Goal: Information Seeking & Learning: Learn about a topic

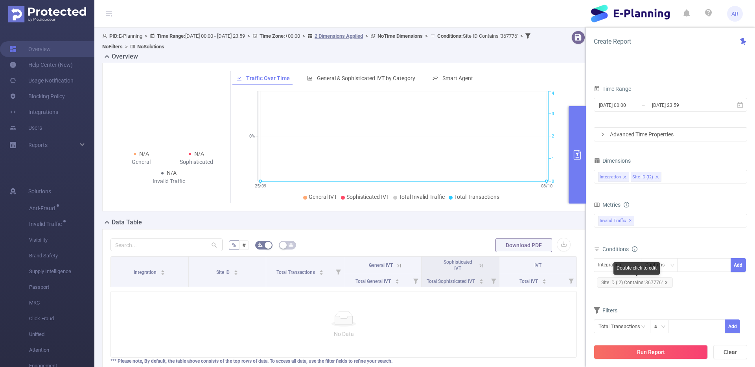
click at [664, 283] on icon "icon: close" at bounding box center [665, 282] width 3 height 3
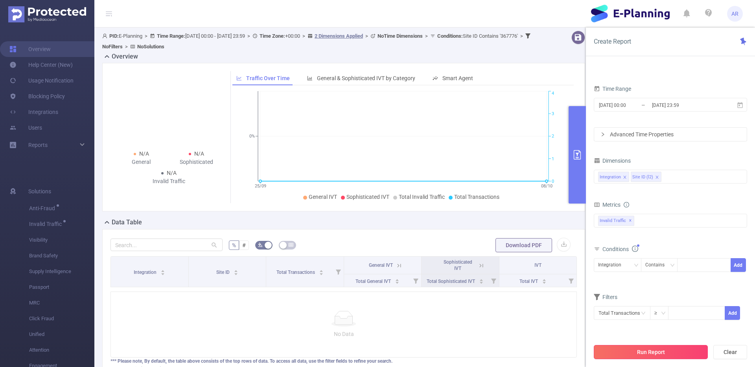
click at [639, 351] on button "Run Report" at bounding box center [650, 352] width 114 height 14
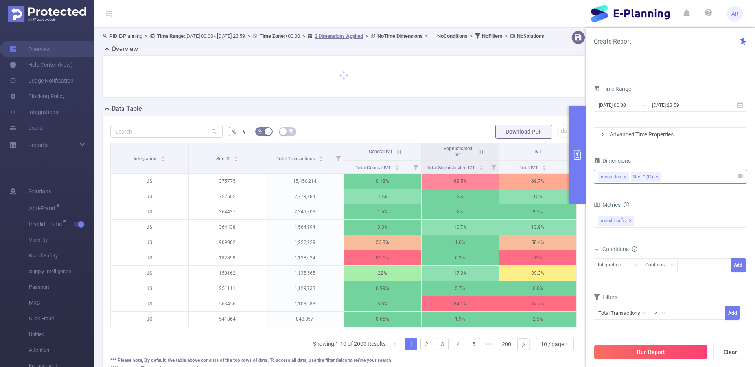
click at [669, 178] on div "Integration Site ID (l2)" at bounding box center [670, 176] width 145 height 13
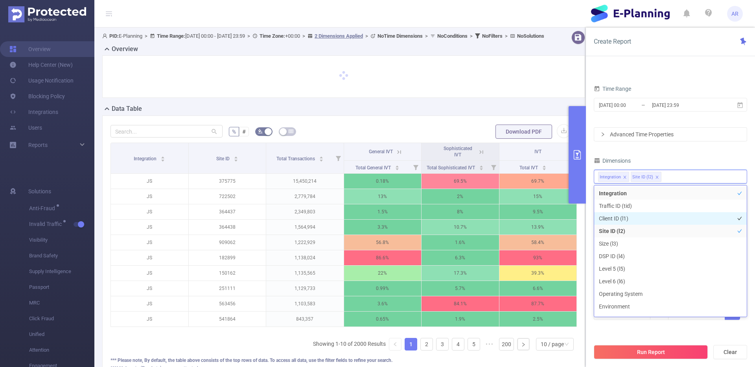
click at [634, 219] on li "Client ID (l1)" at bounding box center [670, 218] width 152 height 13
click at [683, 161] on div "Dimensions" at bounding box center [669, 161] width 153 height 13
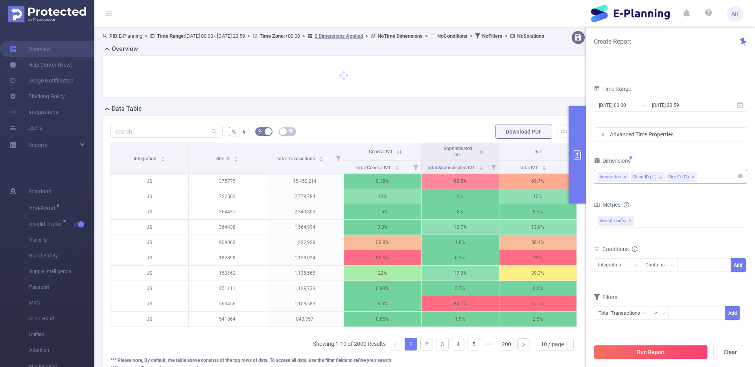
click at [691, 177] on icon "icon: close" at bounding box center [693, 177] width 4 height 4
click at [622, 268] on div "Integration" at bounding box center [612, 265] width 29 height 13
click at [621, 294] on li "Client ID (l1)" at bounding box center [617, 294] width 48 height 13
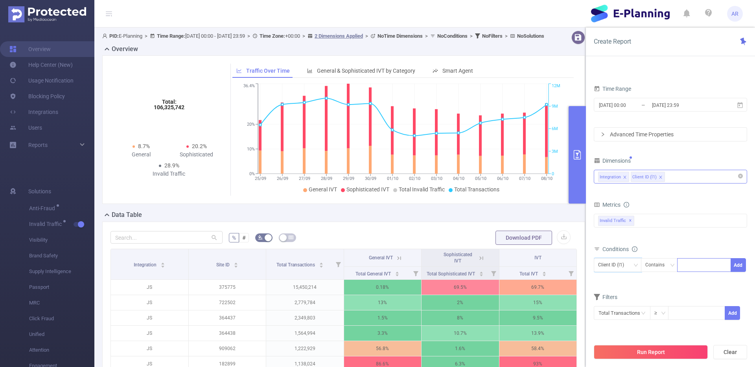
click at [696, 263] on div at bounding box center [703, 265] width 45 height 13
paste input "367776)"
type input "367776"
click at [736, 268] on button "Add" at bounding box center [737, 265] width 15 height 14
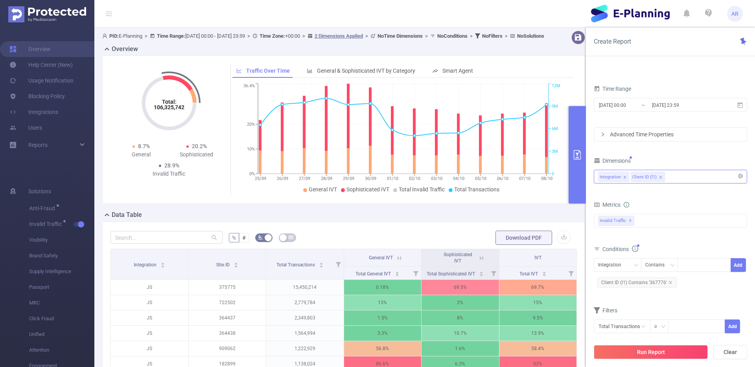
click at [654, 360] on div "Run Report Clear" at bounding box center [670, 352] width 169 height 30
click at [654, 351] on button "Run Report" at bounding box center [650, 352] width 114 height 14
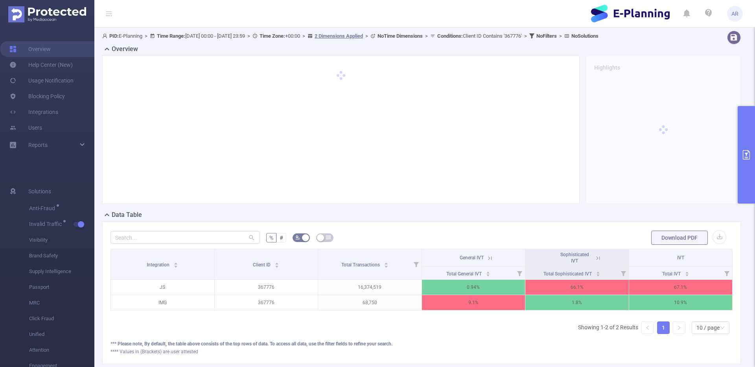
click at [598, 259] on icon at bounding box center [597, 258] width 7 height 7
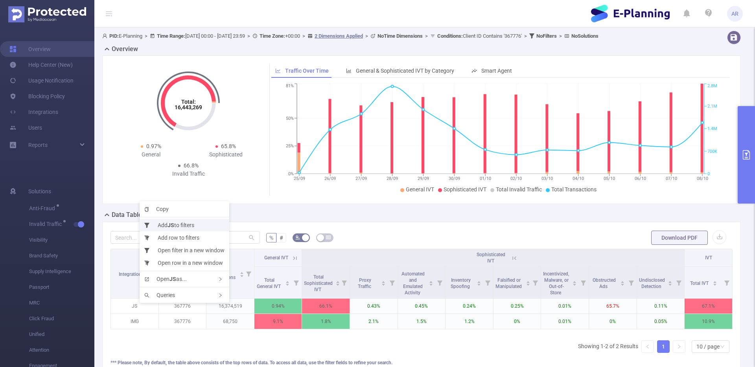
click at [186, 227] on li "Add JS to filters" at bounding box center [185, 225] width 90 height 13
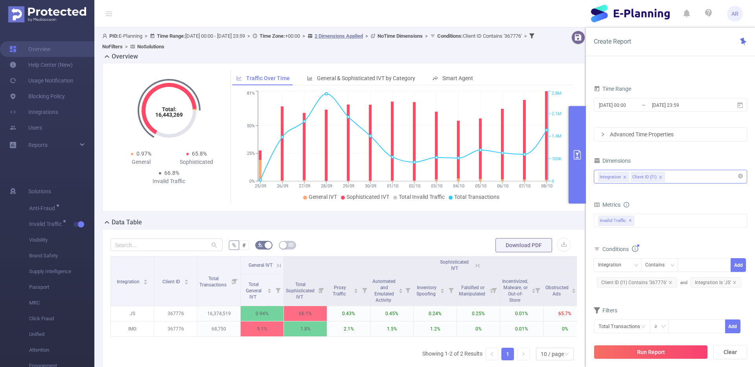
click at [703, 180] on div "Integration Client ID (l1)" at bounding box center [670, 176] width 145 height 13
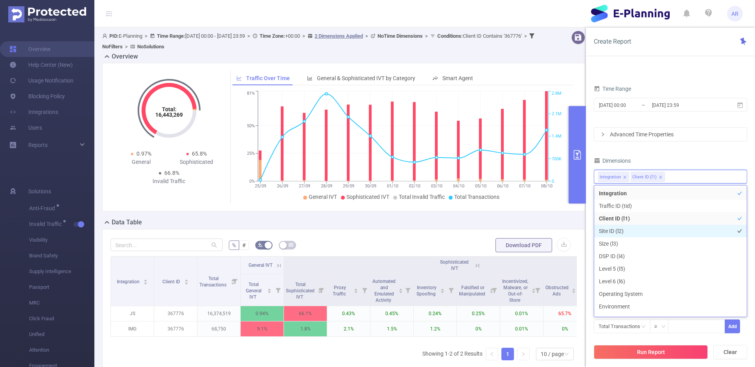
click at [644, 233] on li "Site ID (l2)" at bounding box center [670, 231] width 152 height 13
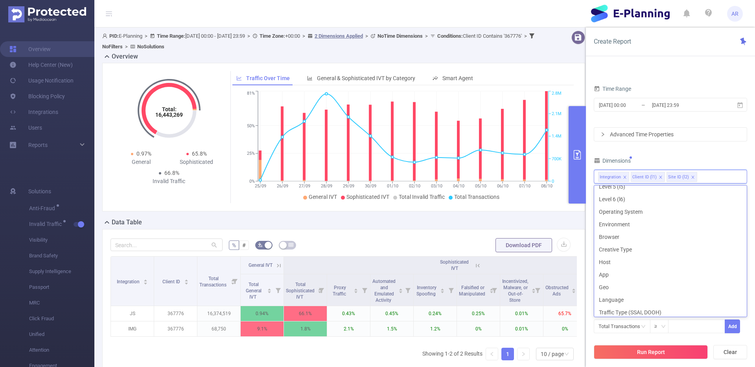
scroll to position [89, 0]
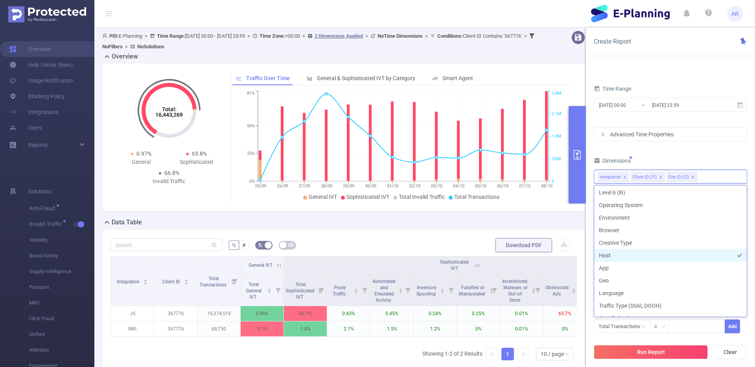
click at [612, 257] on li "Host" at bounding box center [670, 255] width 152 height 13
click at [608, 268] on li "App" at bounding box center [670, 268] width 152 height 13
click at [628, 350] on button "Run Report" at bounding box center [650, 352] width 114 height 14
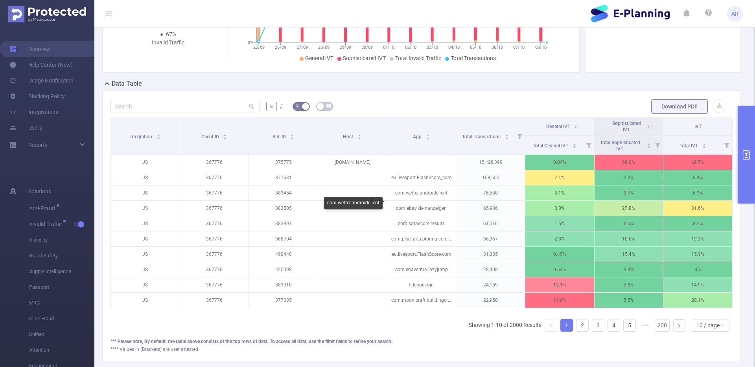
scroll to position [145, 0]
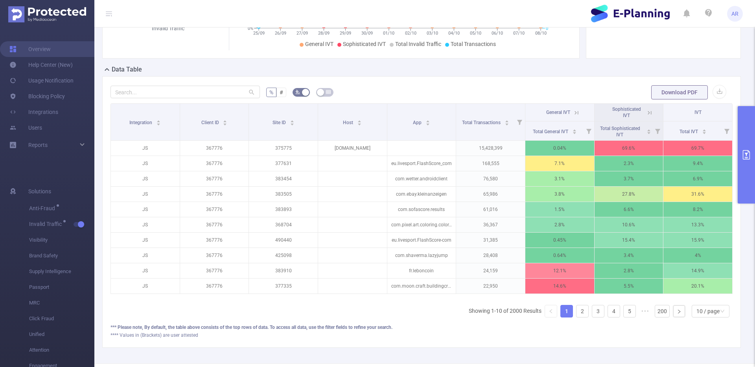
click at [650, 112] on icon at bounding box center [649, 112] width 7 height 7
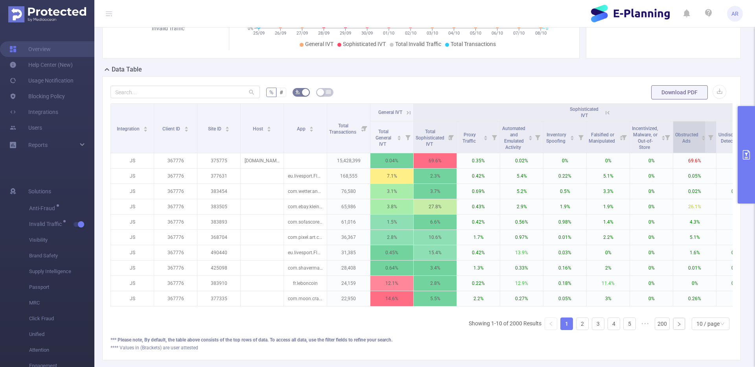
click at [701, 144] on div "Obstructed Ads" at bounding box center [690, 137] width 31 height 14
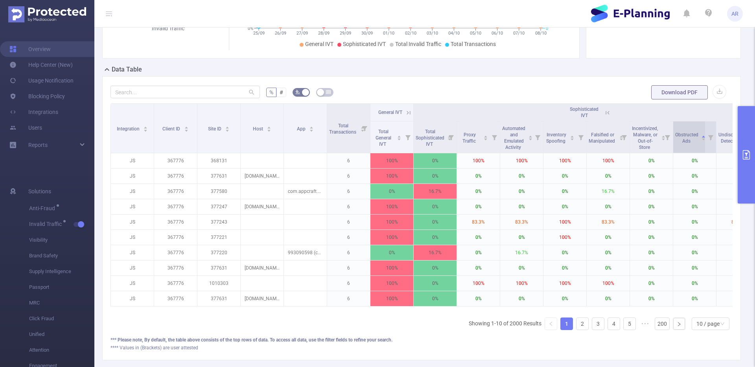
click at [701, 144] on div "Obstructed Ads" at bounding box center [690, 137] width 31 height 14
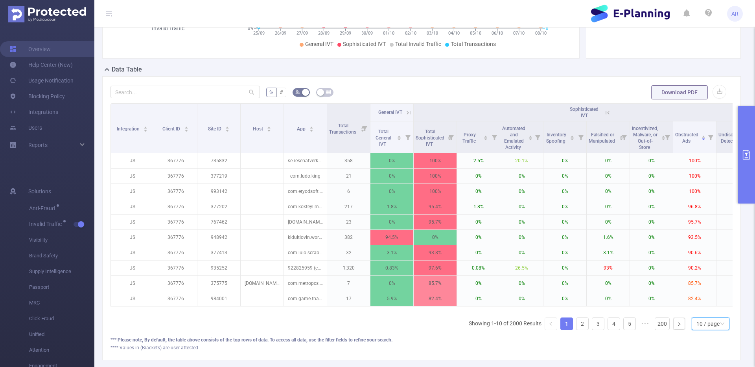
click at [701, 320] on div "10 / page" at bounding box center [707, 324] width 23 height 12
click at [704, 285] on li "30 / page" at bounding box center [710, 284] width 38 height 13
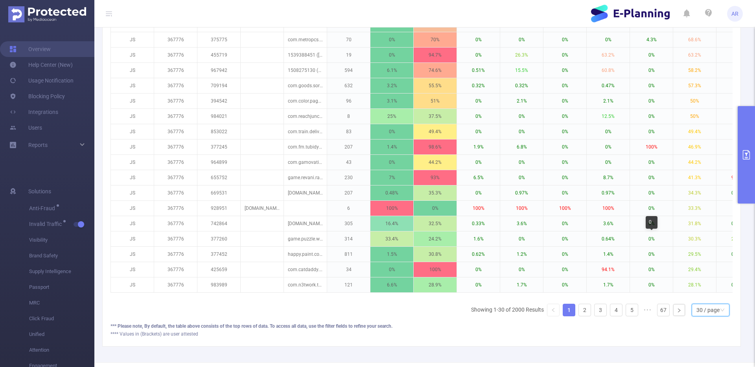
scroll to position [474, 0]
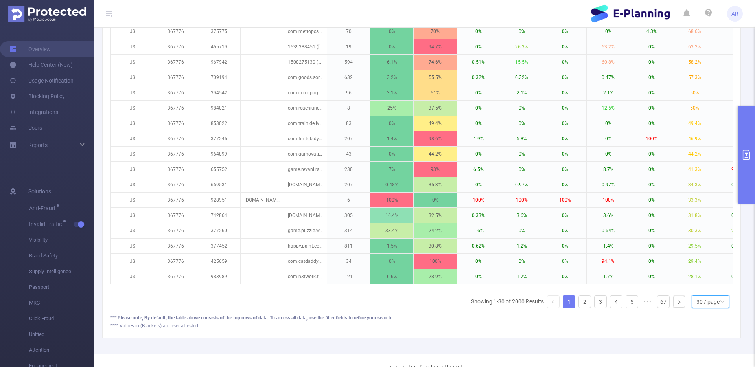
click at [746, 191] on button "primary" at bounding box center [745, 154] width 17 height 97
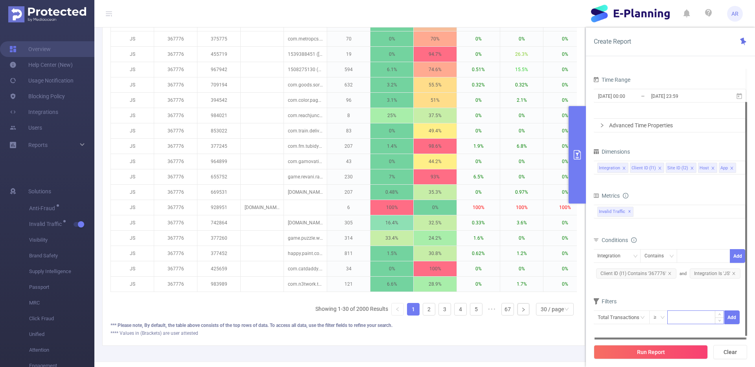
click at [673, 320] on input at bounding box center [695, 317] width 56 height 12
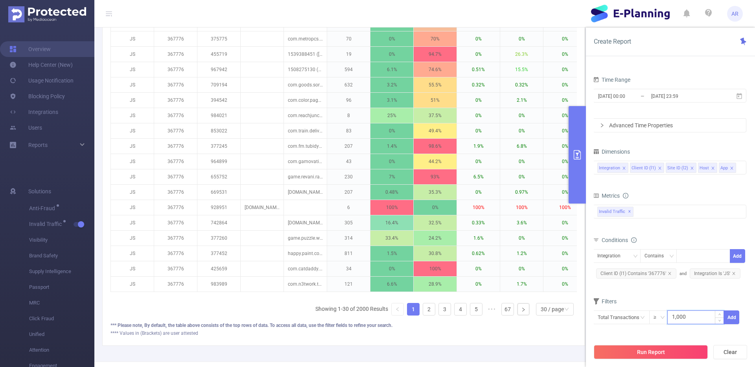
type input "1,000"
click at [734, 319] on button "Add" at bounding box center [731, 317] width 15 height 14
click at [673, 353] on button "Run Report" at bounding box center [650, 352] width 114 height 14
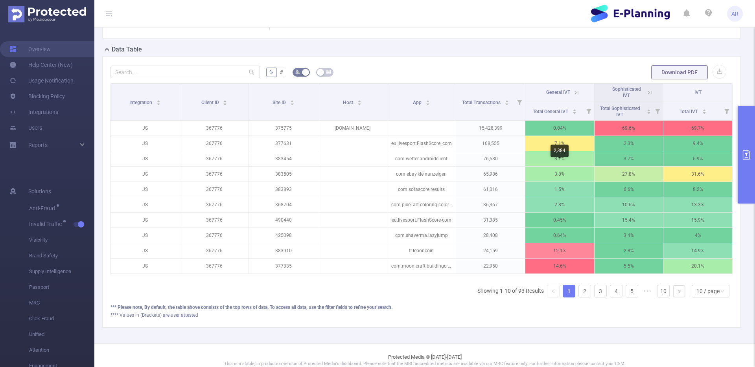
scroll to position [171, 0]
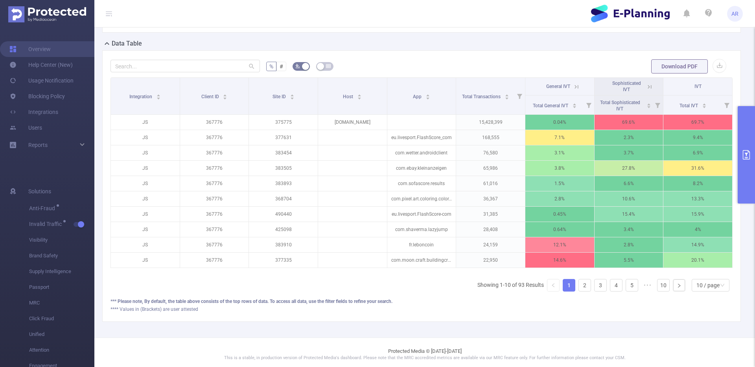
click at [647, 90] on div "Sophisticated IVT" at bounding box center [628, 86] width 46 height 13
click at [649, 86] on icon at bounding box center [650, 87] width 4 height 4
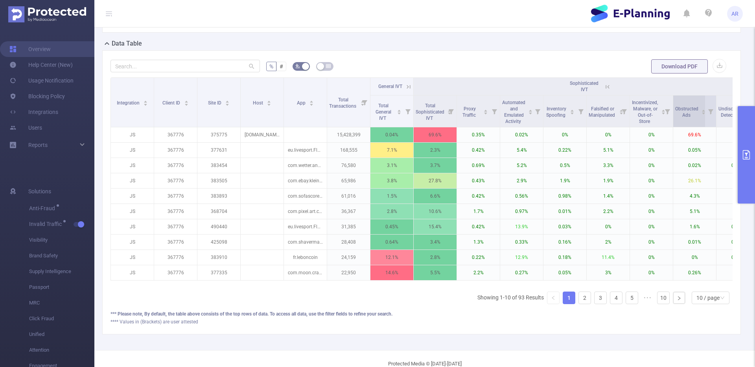
click at [700, 118] on div "Obstructed Ads" at bounding box center [690, 111] width 31 height 14
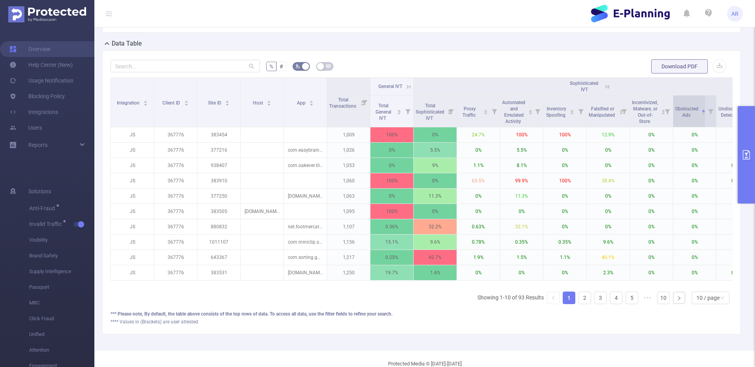
click at [700, 118] on div "Obstructed Ads" at bounding box center [690, 111] width 31 height 14
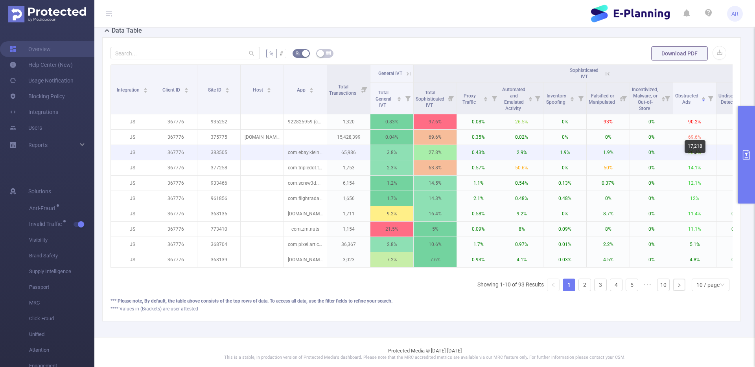
scroll to position [188, 0]
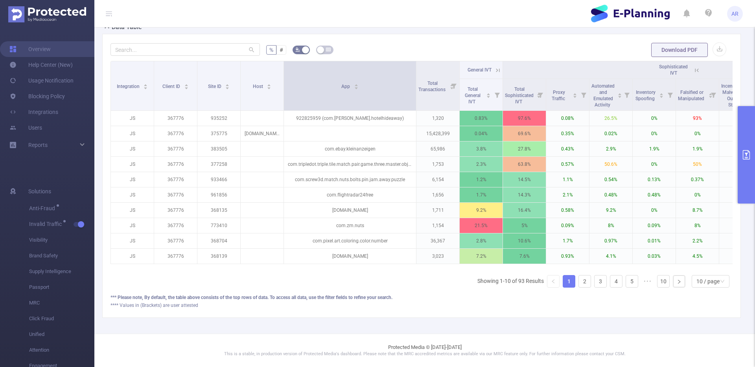
drag, startPoint x: 325, startPoint y: 74, endPoint x: 414, endPoint y: 63, distance: 89.9
click at [414, 63] on span at bounding box center [416, 85] width 4 height 49
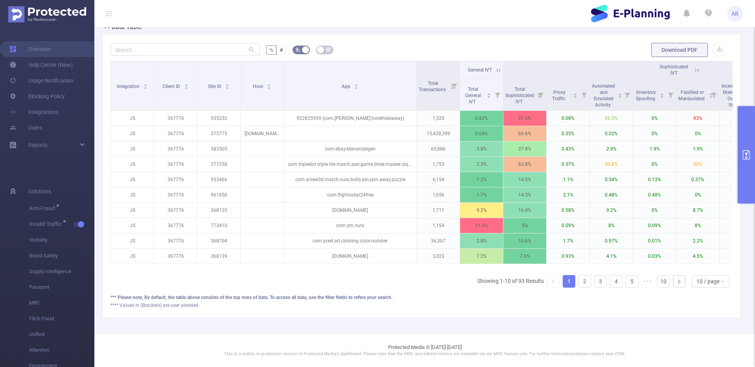
click at [397, 30] on div "Data Table" at bounding box center [424, 27] width 645 height 11
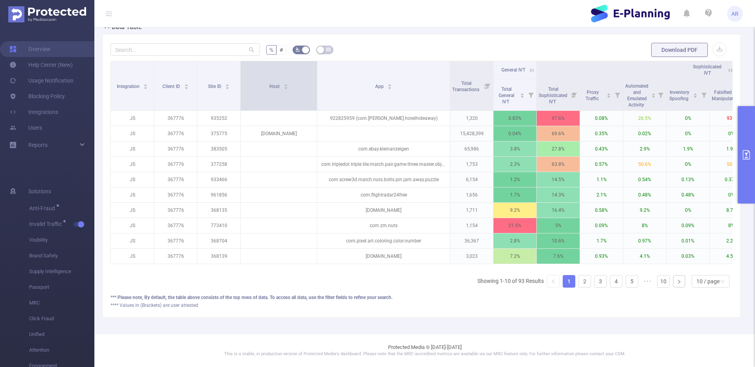
drag, startPoint x: 282, startPoint y: 97, endPoint x: 316, endPoint y: 99, distance: 33.4
click at [316, 99] on span at bounding box center [317, 85] width 4 height 49
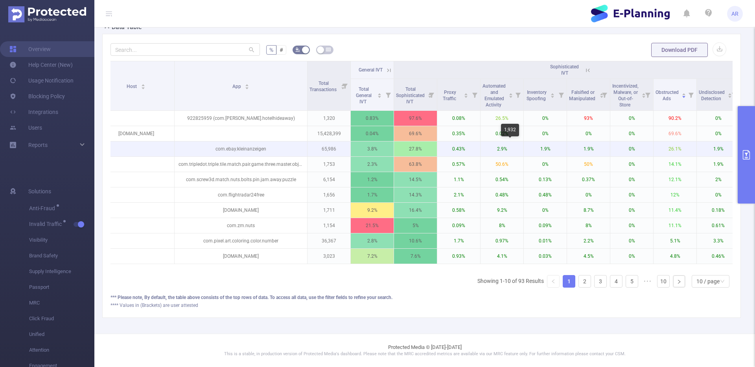
scroll to position [0, 145]
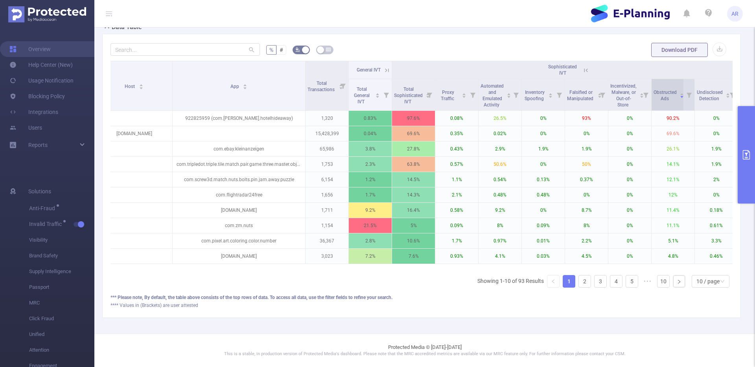
click at [677, 102] on div "Obstructed Ads" at bounding box center [668, 95] width 31 height 14
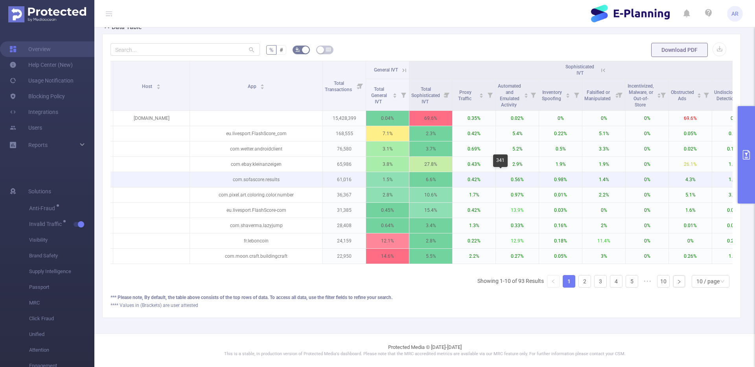
scroll to position [0, 122]
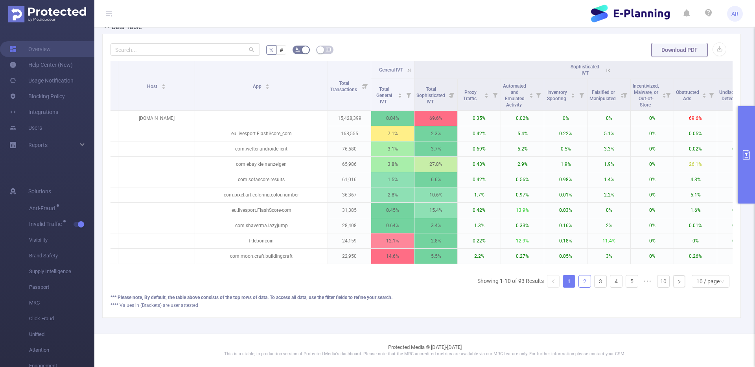
click at [587, 281] on link "2" at bounding box center [585, 282] width 12 height 12
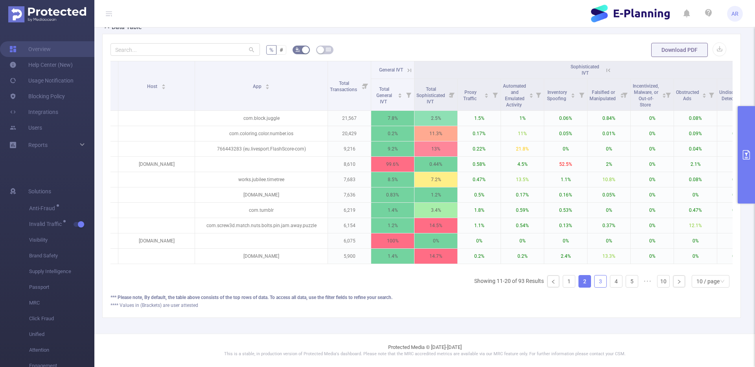
click at [598, 282] on link "3" at bounding box center [600, 282] width 12 height 12
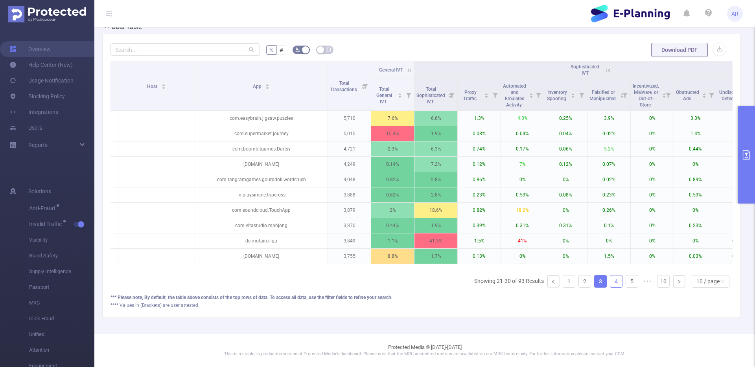
click at [614, 283] on link "4" at bounding box center [616, 282] width 12 height 12
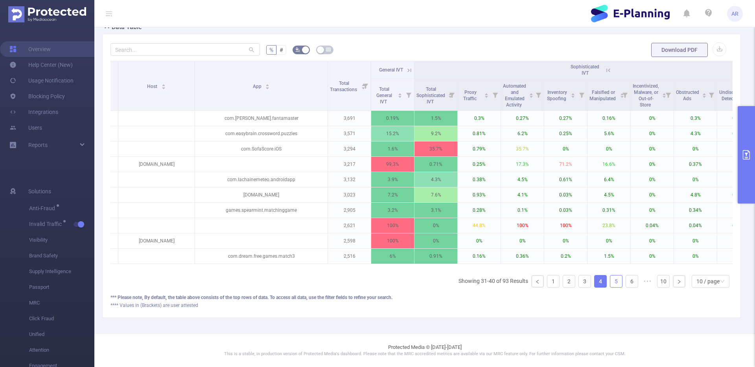
click at [619, 282] on link "5" at bounding box center [616, 282] width 12 height 12
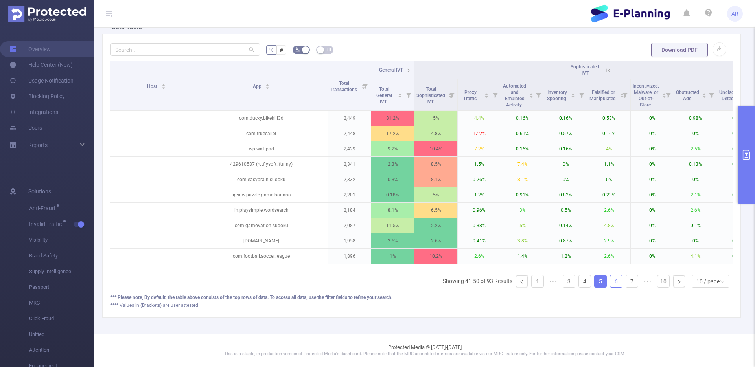
click at [616, 281] on link "6" at bounding box center [616, 282] width 12 height 12
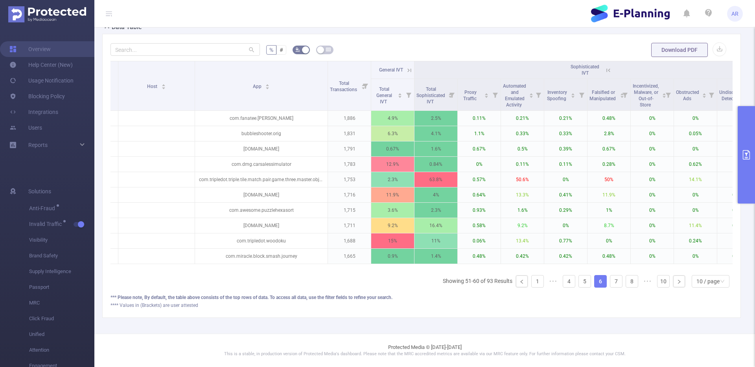
click at [623, 282] on ul "Showing 51-60 of 93 Results 1 ••• 4 5 6 7 8 ••• 10 10 / page" at bounding box center [588, 281] width 290 height 13
click at [615, 282] on link "7" at bounding box center [616, 282] width 12 height 12
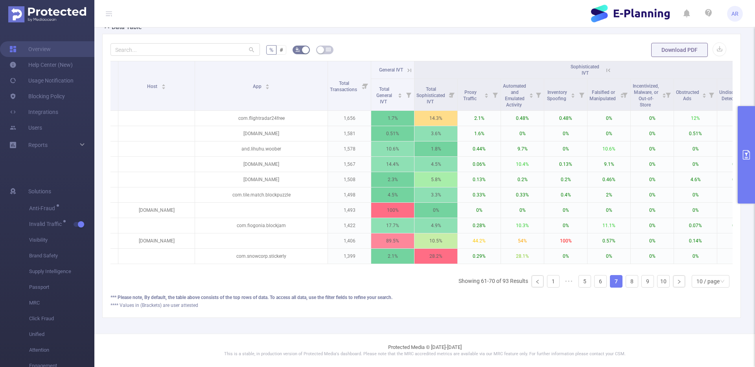
click at [623, 283] on ul "Showing 61-70 of 93 Results 1 ••• 5 6 7 8 9 10 10 / page" at bounding box center [595, 281] width 274 height 13
click at [630, 281] on link "8" at bounding box center [632, 282] width 12 height 12
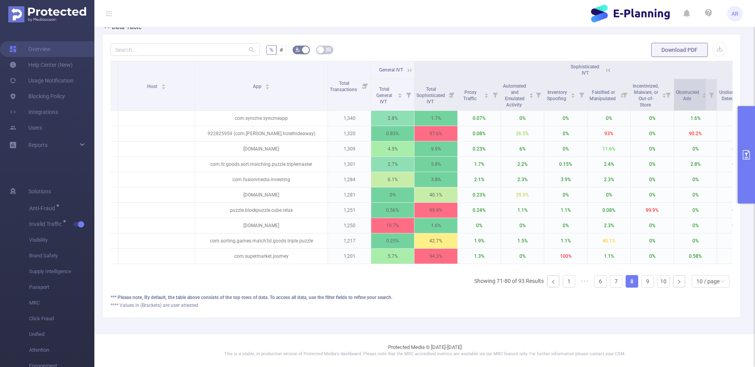
click at [704, 98] on icon "icon: caret-down" at bounding box center [704, 97] width 4 height 4
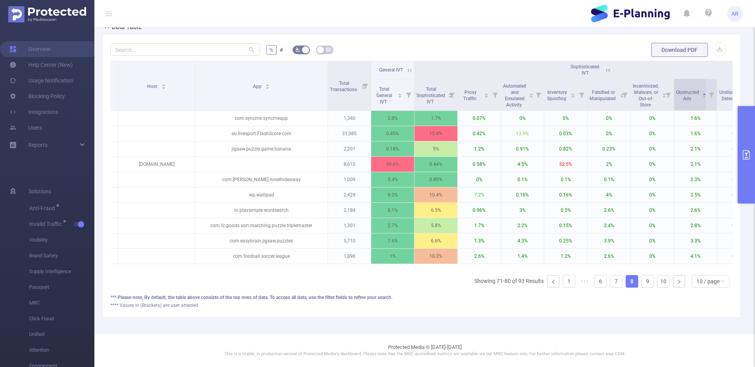
click at [704, 98] on icon "icon: caret-down" at bounding box center [704, 97] width 4 height 4
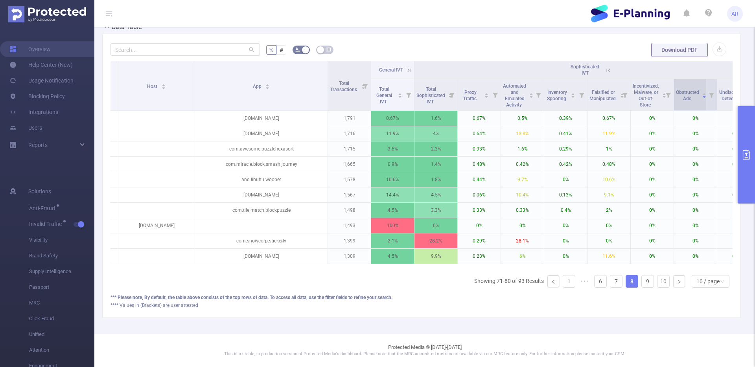
click at [702, 98] on icon "icon: caret-down" at bounding box center [704, 97] width 4 height 4
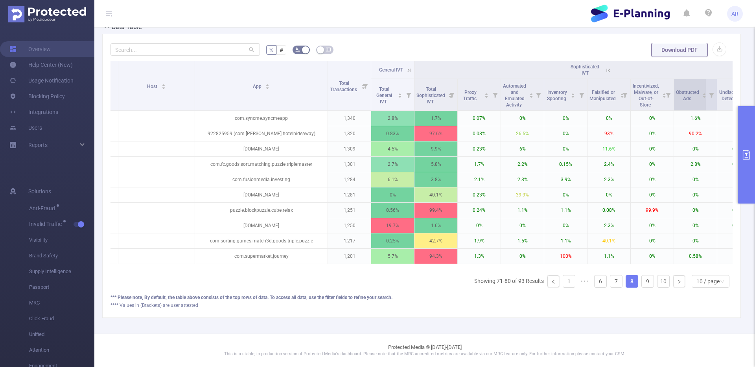
click at [702, 98] on icon "icon: caret-down" at bounding box center [704, 97] width 4 height 4
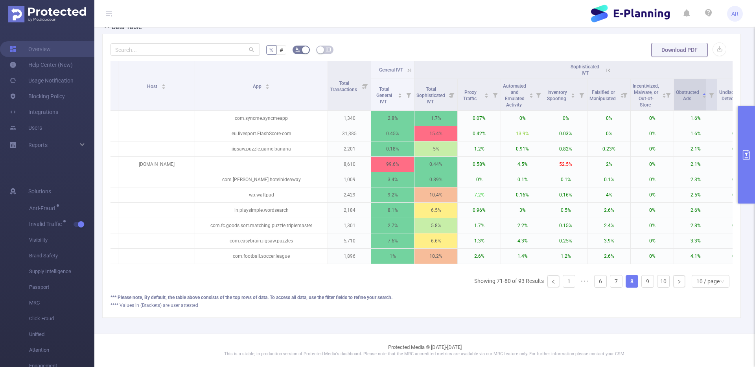
click at [702, 98] on icon "icon: caret-down" at bounding box center [704, 97] width 4 height 4
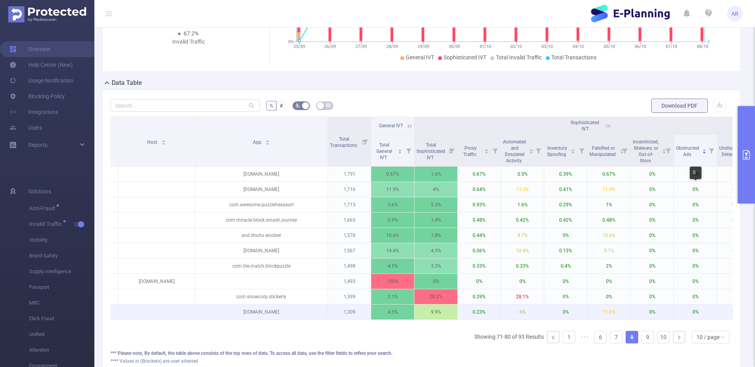
scroll to position [114, 0]
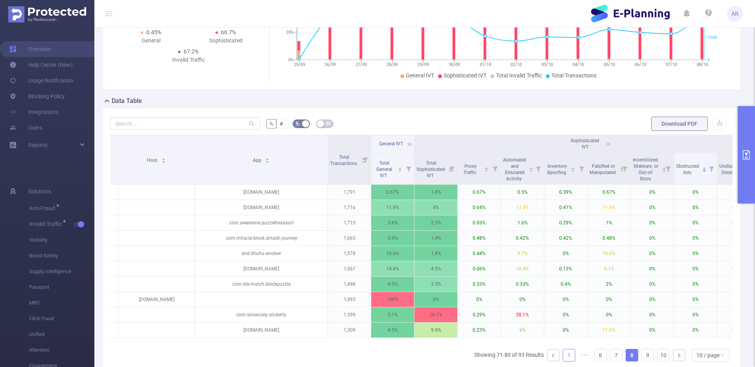
click at [568, 357] on link "1" at bounding box center [569, 355] width 12 height 12
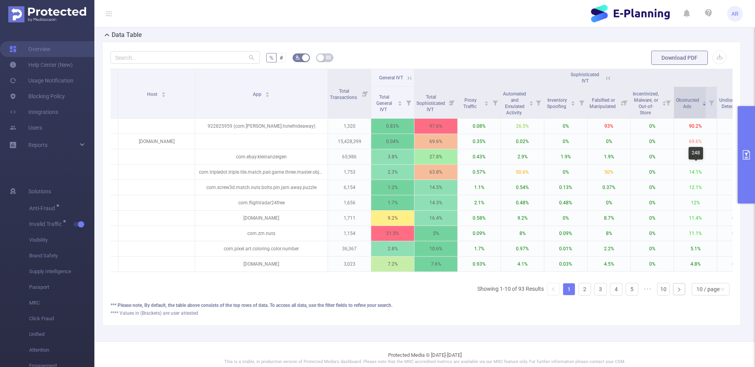
scroll to position [188, 0]
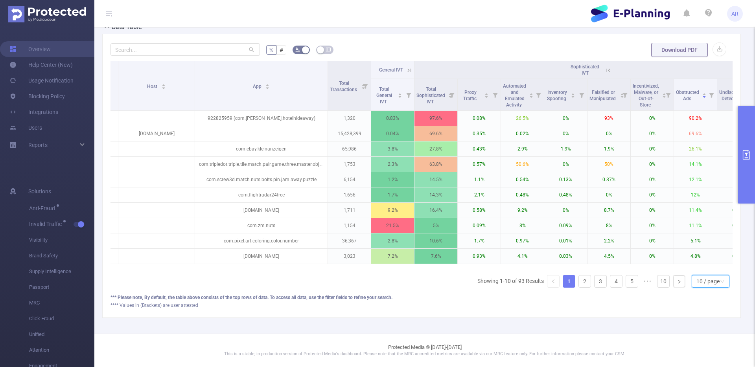
click at [711, 283] on div "10 / page" at bounding box center [707, 282] width 23 height 12
click at [712, 264] on li "50 / page" at bounding box center [710, 267] width 38 height 13
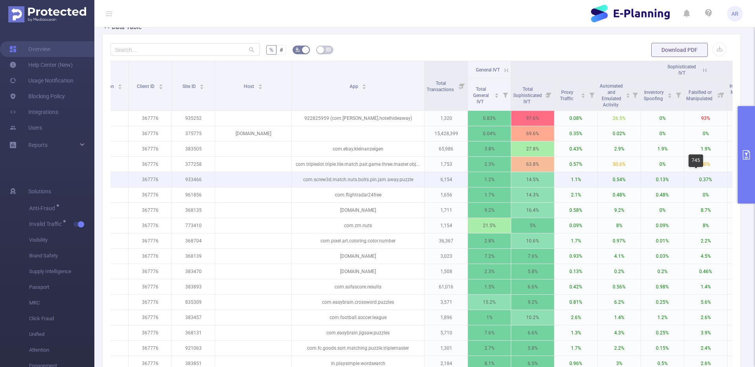
scroll to position [0, 0]
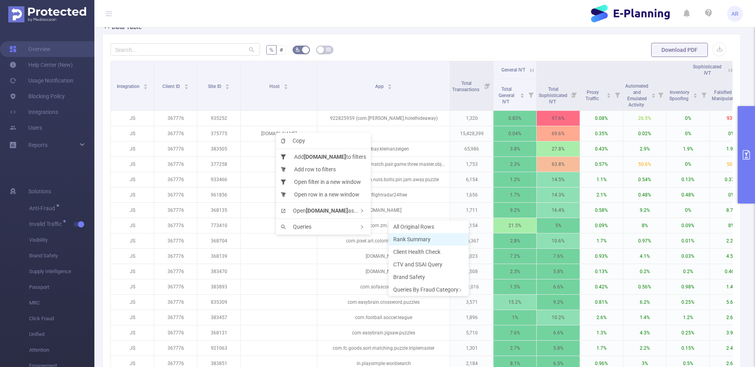
click at [398, 238] on span "Rank Summary" at bounding box center [411, 239] width 37 height 6
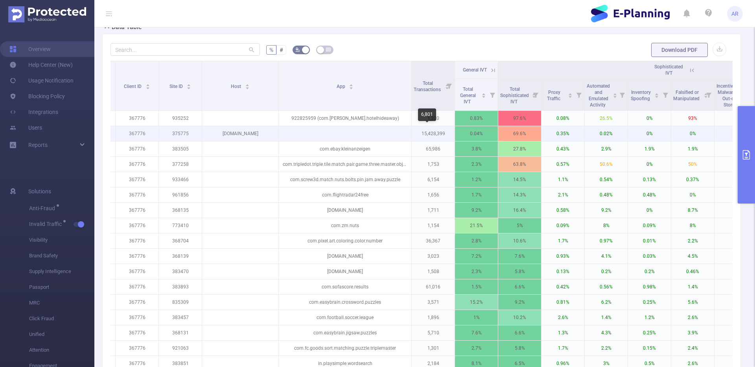
scroll to position [0, 38]
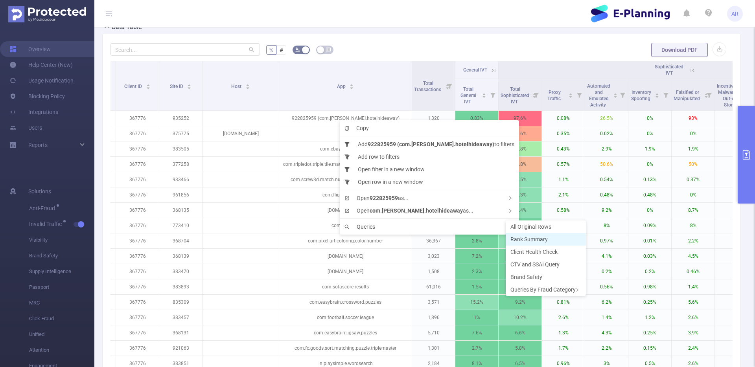
click at [526, 242] on li "Rank Summary" at bounding box center [545, 239] width 80 height 13
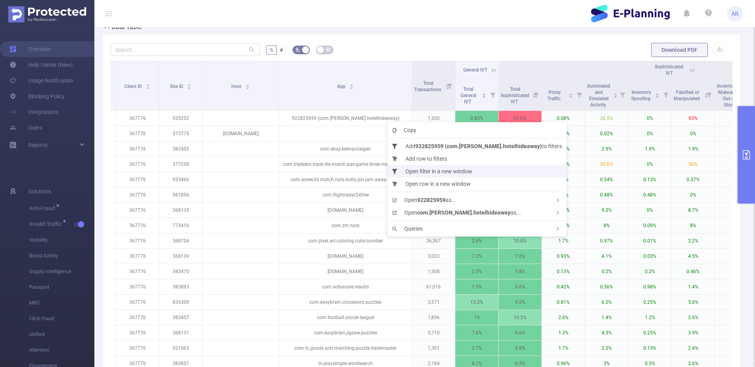
click at [443, 172] on li "Open filter in a new window" at bounding box center [476, 171] width 179 height 13
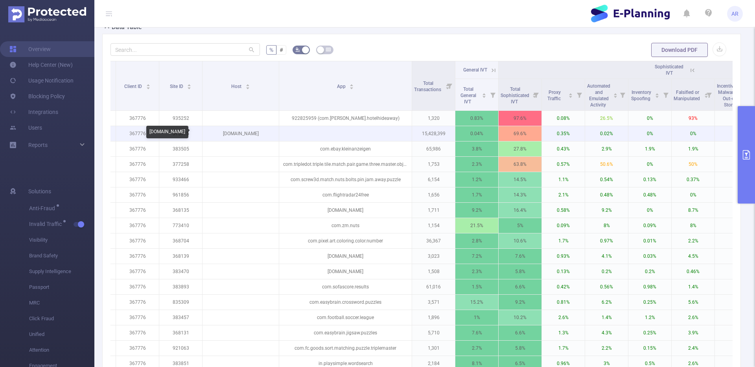
click at [251, 134] on p "widgets.outbrain.com" at bounding box center [240, 133] width 76 height 15
copy p "widgets.outbrain.com"
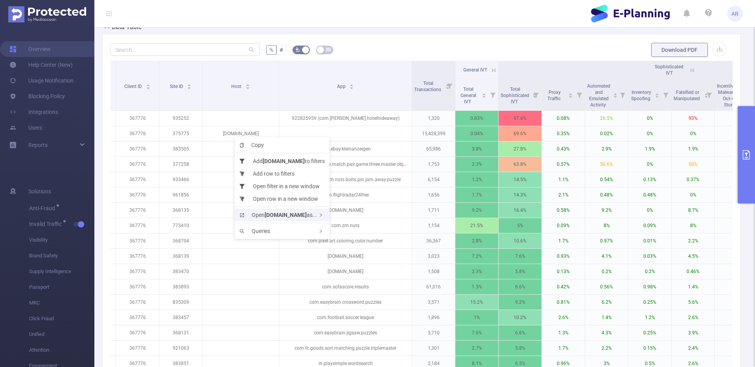
click at [297, 214] on b "widgets.outbrain.com" at bounding box center [286, 215] width 42 height 6
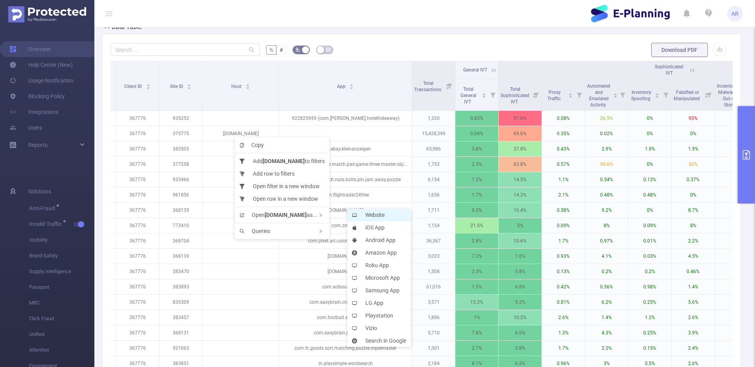
click at [357, 211] on li "Website" at bounding box center [379, 215] width 64 height 13
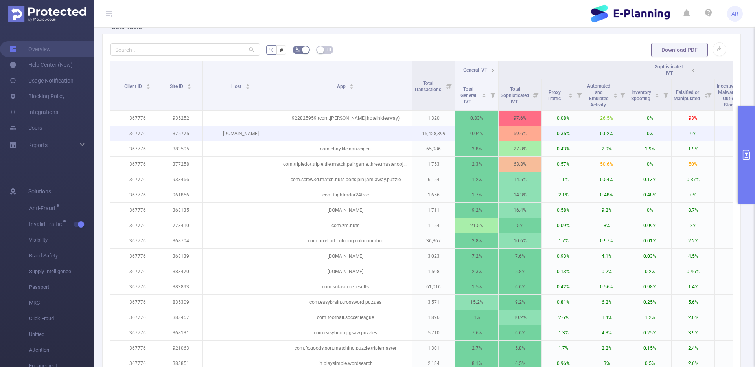
click at [250, 138] on p "widgets.outbrain.com" at bounding box center [240, 133] width 76 height 15
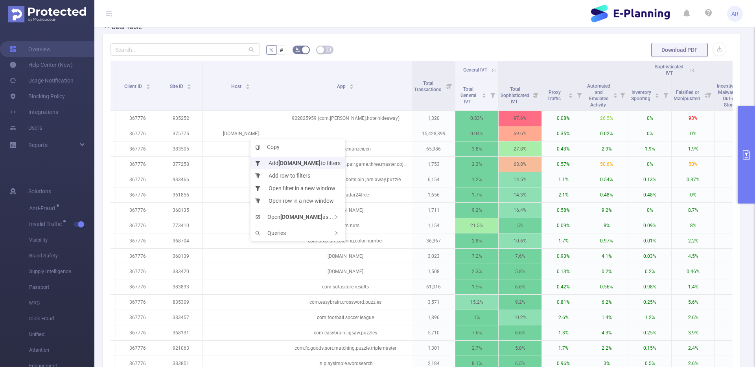
click at [285, 161] on b "widgets.outbrain.com" at bounding box center [299, 163] width 42 height 6
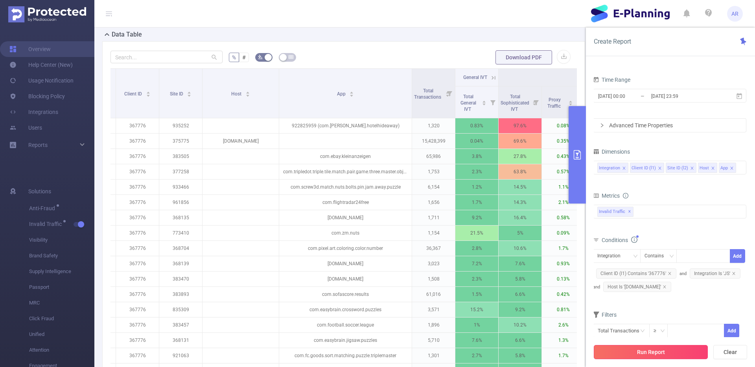
click at [649, 353] on button "Run Report" at bounding box center [650, 352] width 114 height 14
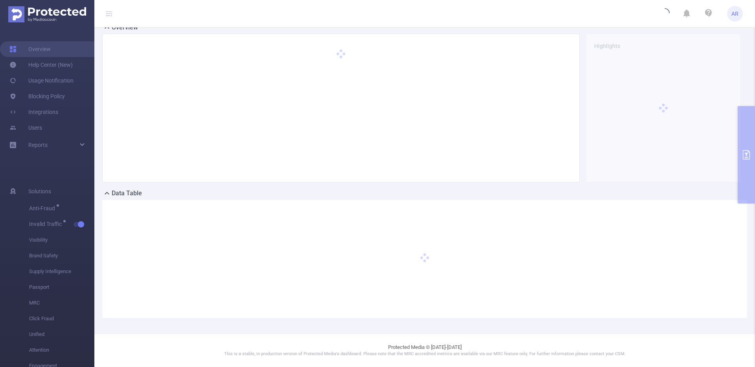
scroll to position [22, 0]
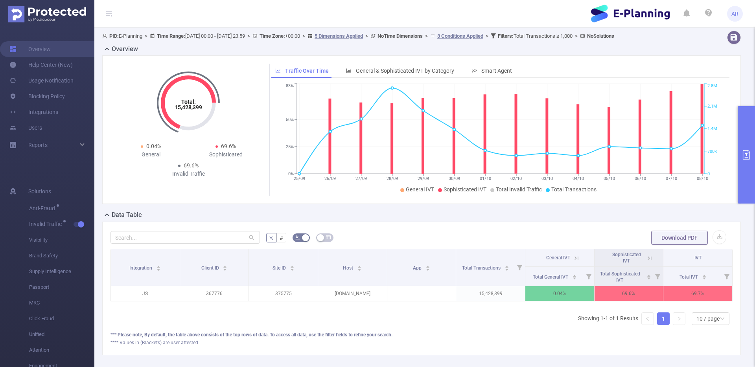
click at [648, 262] on div "Sophisticated IVT" at bounding box center [628, 258] width 46 height 13
click at [648, 258] on icon at bounding box center [650, 258] width 4 height 4
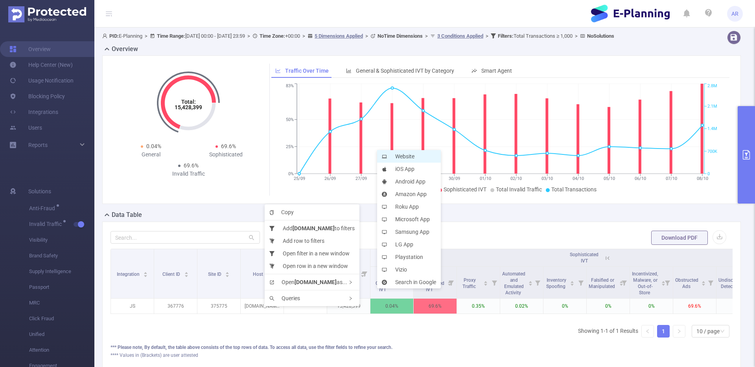
click at [411, 157] on li "Website" at bounding box center [409, 156] width 64 height 13
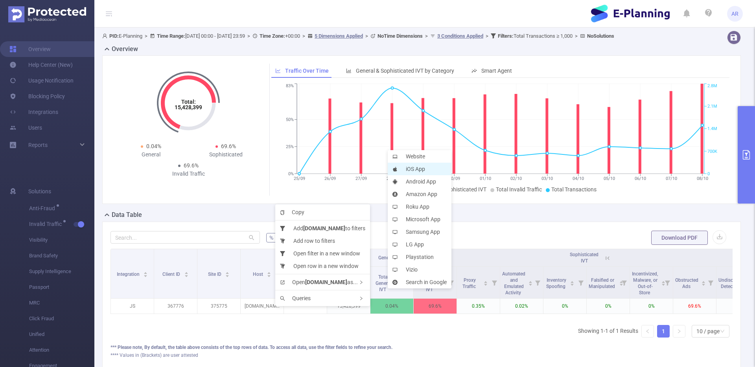
click at [424, 169] on li "iOS App" at bounding box center [420, 169] width 64 height 13
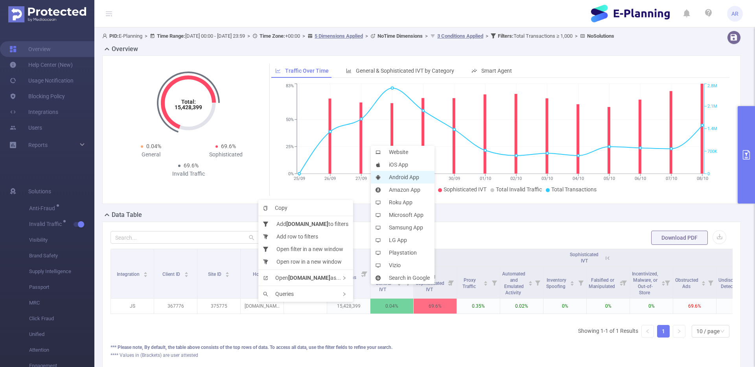
click at [406, 177] on li "Android App" at bounding box center [403, 177] width 64 height 13
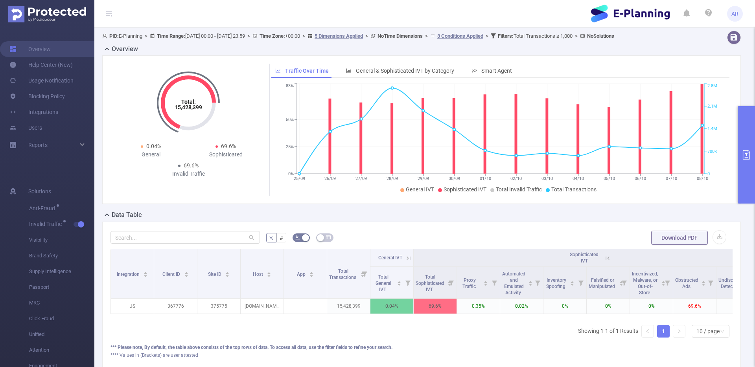
click at [740, 140] on button "primary" at bounding box center [745, 154] width 17 height 97
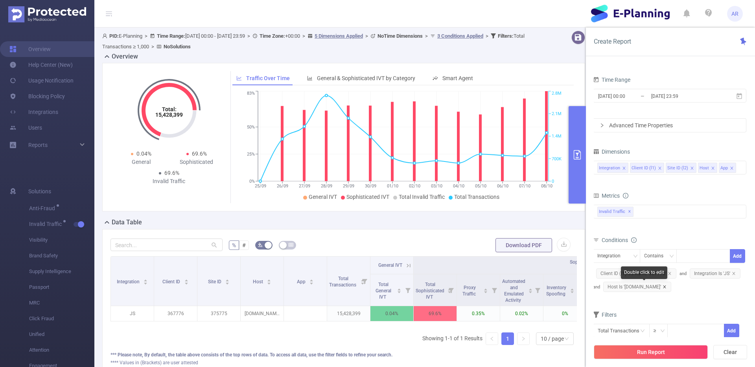
click at [666, 285] on icon "icon: close" at bounding box center [664, 287] width 4 height 4
click at [654, 354] on button "Run Report" at bounding box center [650, 352] width 114 height 14
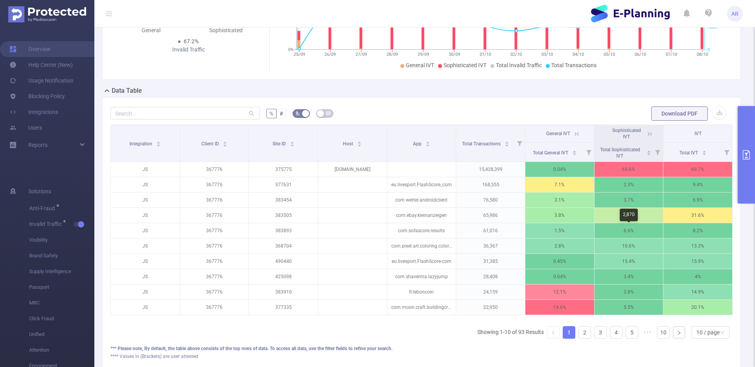
scroll to position [125, 0]
click at [705, 155] on icon "icon: caret-down" at bounding box center [704, 154] width 4 height 4
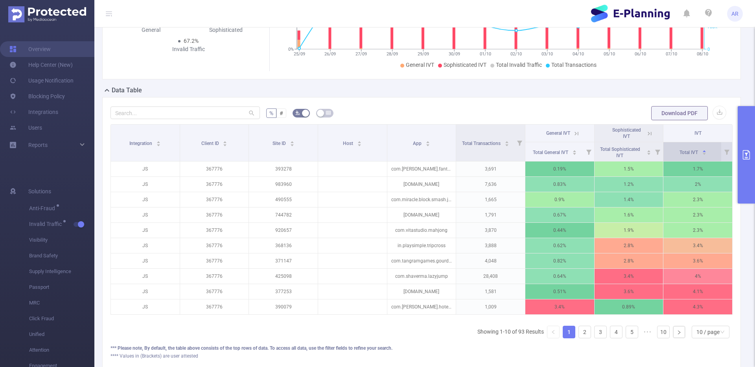
click at [705, 155] on icon "icon: caret-down" at bounding box center [704, 154] width 4 height 4
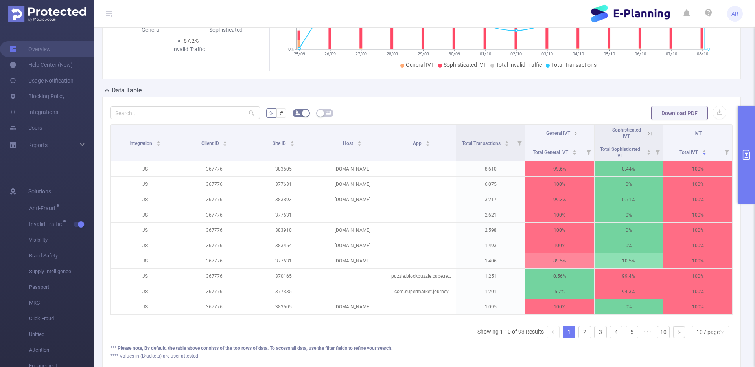
click at [651, 132] on icon at bounding box center [649, 133] width 7 height 7
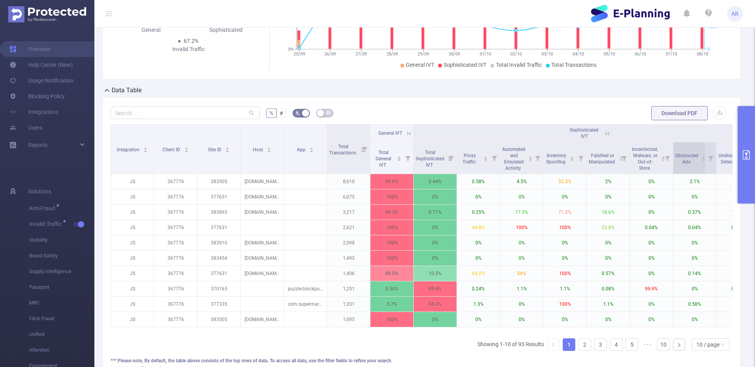
click at [700, 163] on div "Obstructed Ads" at bounding box center [690, 158] width 31 height 14
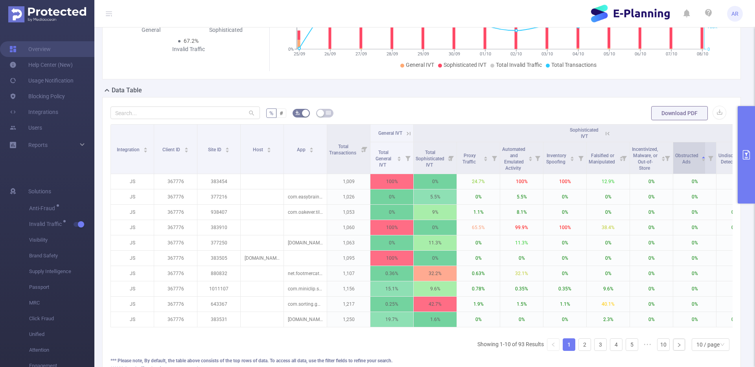
click at [700, 163] on div "Obstructed Ads" at bounding box center [690, 158] width 31 height 14
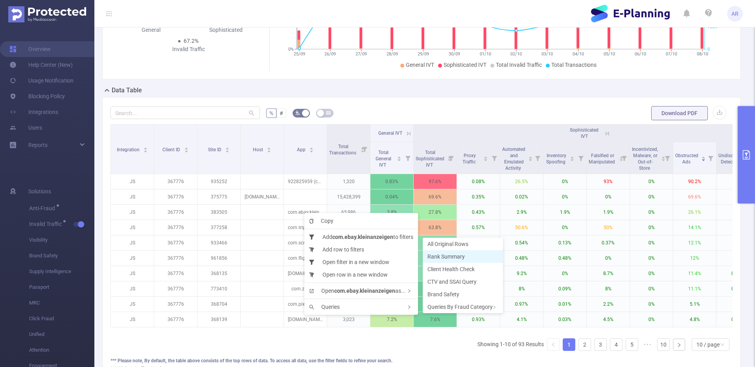
click at [452, 259] on span "Rank Summary" at bounding box center [445, 256] width 37 height 6
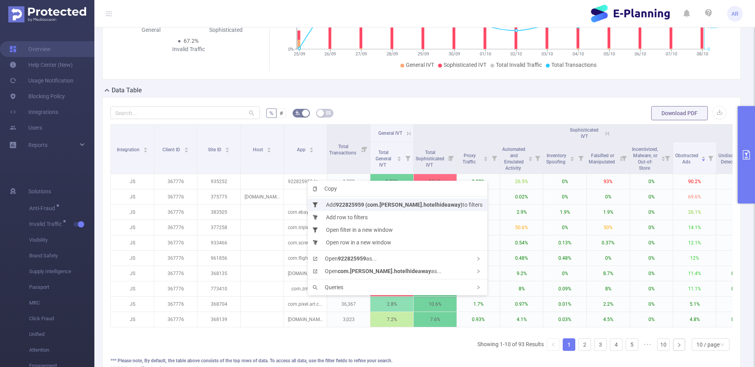
click at [373, 209] on li "Add 922825959 (com.piispanen.hotelhideaway) to filters" at bounding box center [397, 204] width 179 height 13
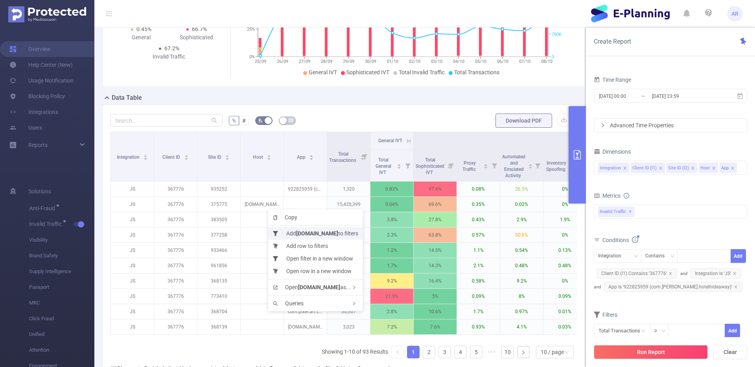
click at [298, 233] on b "widgets.outbrain.com" at bounding box center [317, 233] width 42 height 6
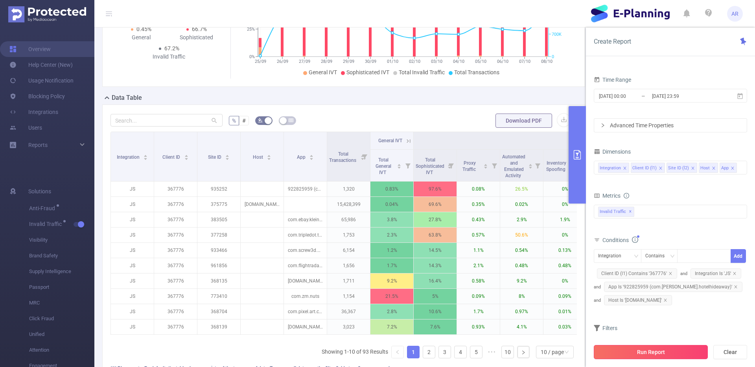
click at [634, 349] on button "Run Report" at bounding box center [650, 352] width 114 height 14
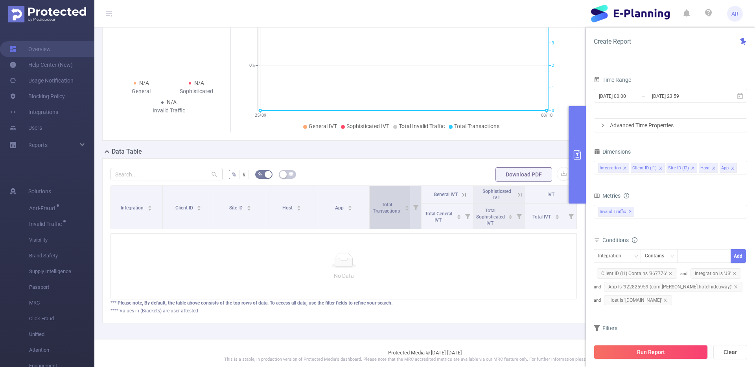
scroll to position [76, 0]
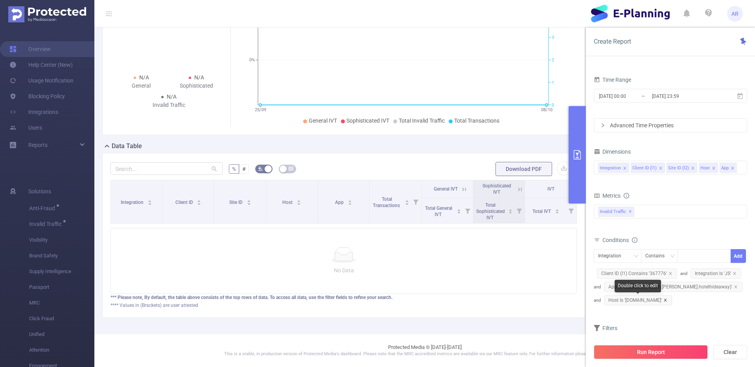
click at [666, 299] on icon "icon: close" at bounding box center [664, 300] width 3 height 3
click at [640, 352] on button "Run Report" at bounding box center [650, 352] width 114 height 14
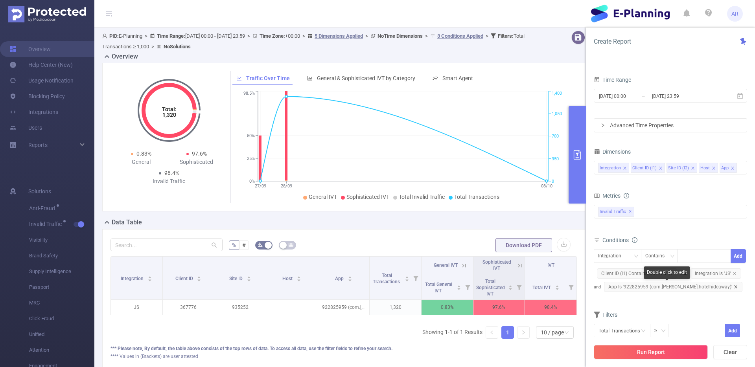
click at [733, 287] on icon "icon: close" at bounding box center [735, 287] width 4 height 4
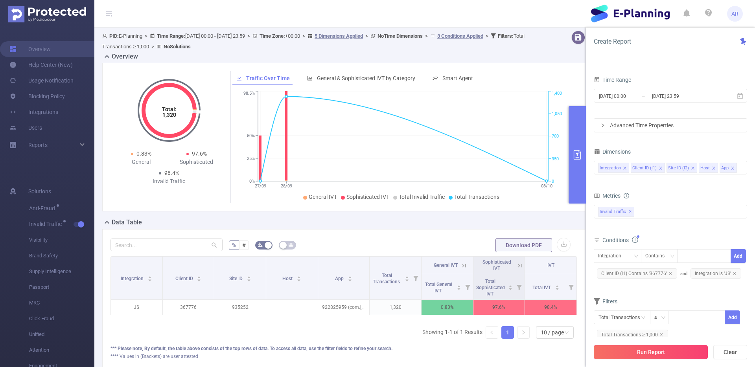
click at [658, 350] on button "Run Report" at bounding box center [650, 352] width 114 height 14
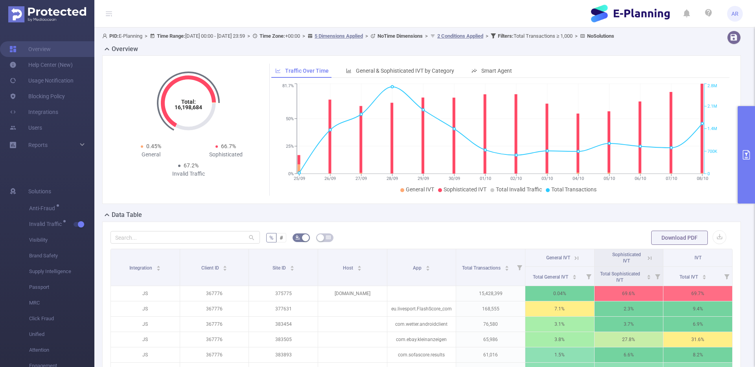
click at [744, 118] on button "primary" at bounding box center [745, 154] width 17 height 97
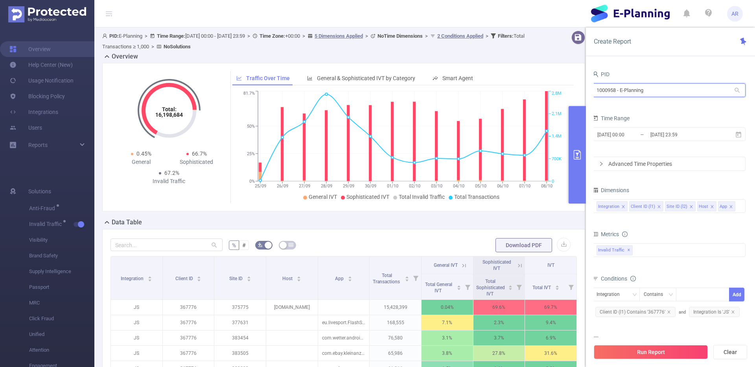
drag, startPoint x: 617, startPoint y: 89, endPoint x: 590, endPoint y: 88, distance: 27.1
click at [590, 88] on div "PID 1000958 - E-Planning 1000958 - E-Planning Time Range 2025-09-25 00:00 _ 202…" at bounding box center [670, 221] width 169 height 320
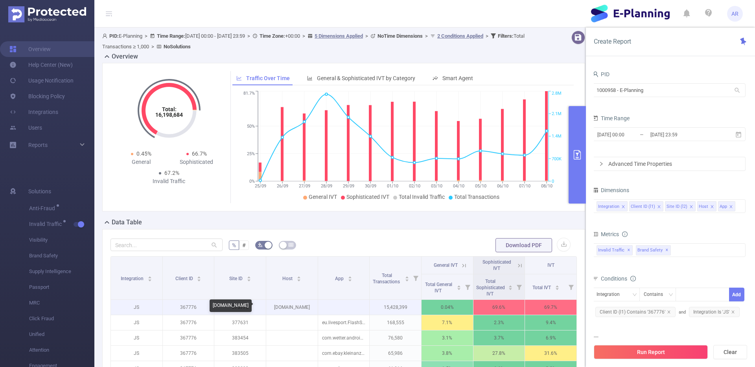
click at [285, 307] on p "widgets.outbrain.com" at bounding box center [291, 307] width 51 height 15
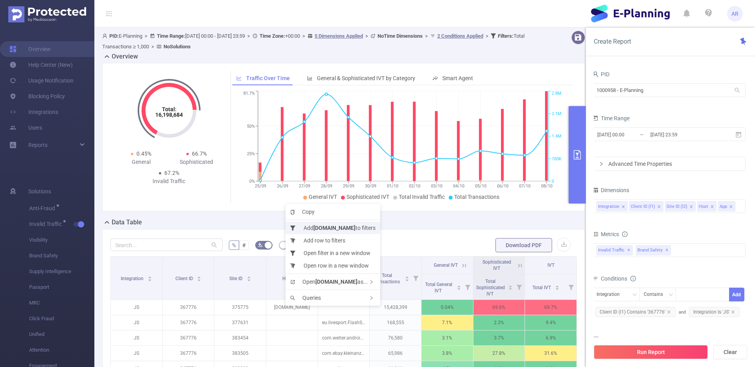
click at [348, 229] on b "widgets.outbrain.com" at bounding box center [334, 228] width 42 height 6
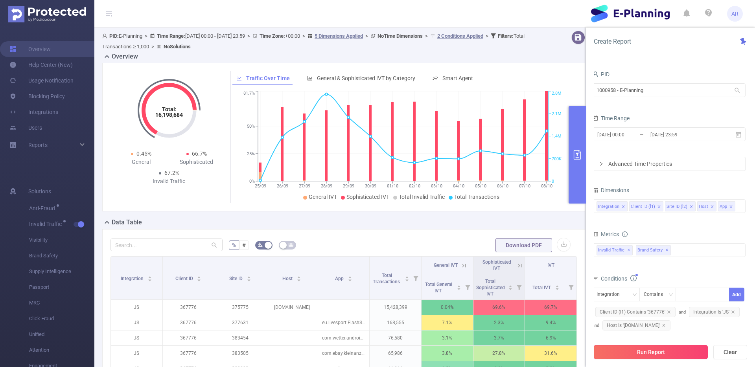
click at [643, 355] on button "Run Report" at bounding box center [650, 352] width 114 height 14
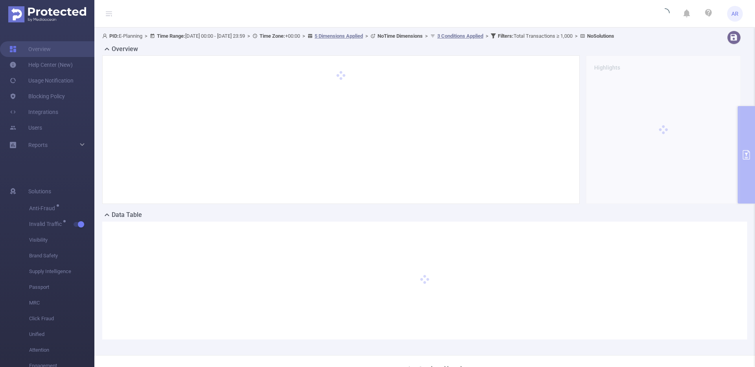
click at [367, 51] on div "Overview" at bounding box center [424, 49] width 645 height 11
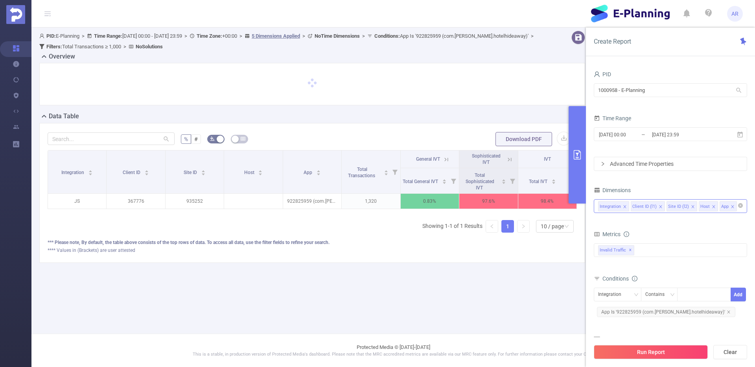
click at [738, 211] on div at bounding box center [740, 206] width 4 height 10
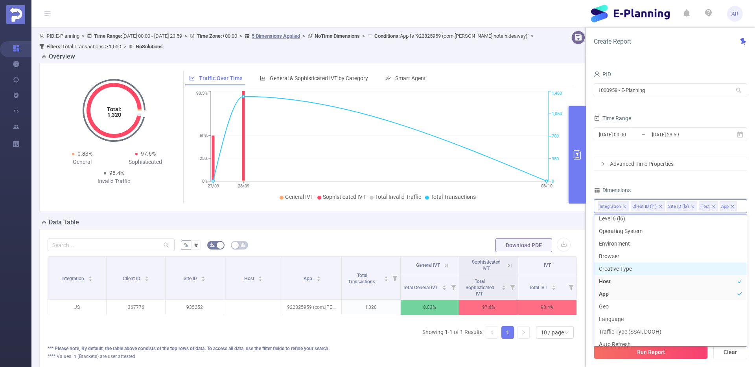
scroll to position [84, 0]
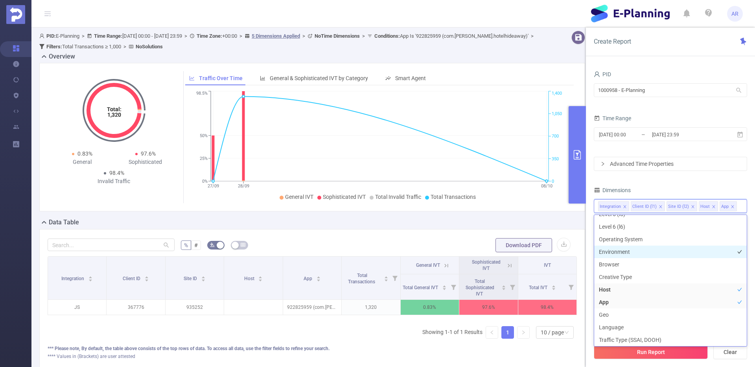
click at [632, 253] on li "Environment" at bounding box center [670, 252] width 152 height 13
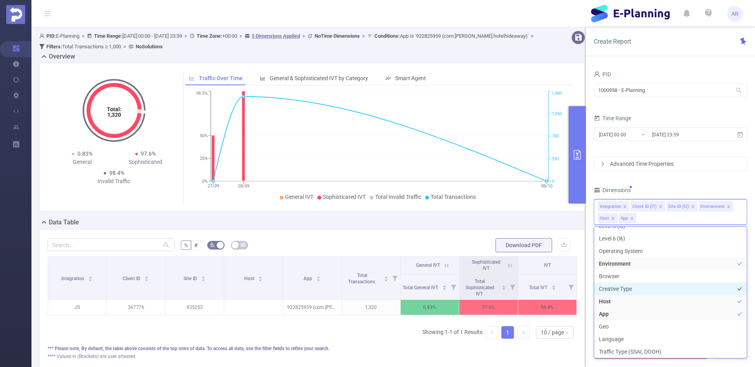
click at [628, 288] on li "Creative Type" at bounding box center [670, 289] width 152 height 13
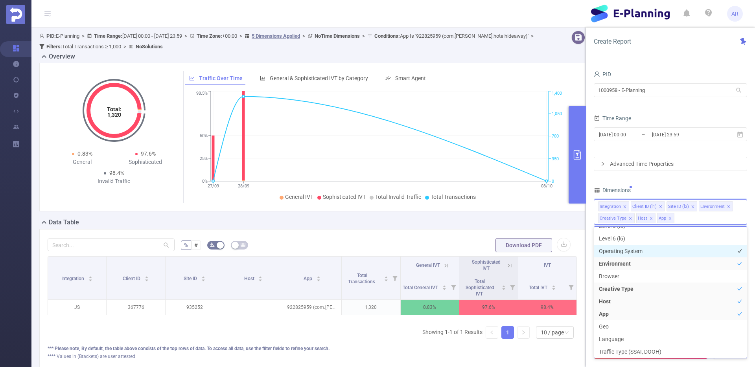
click at [636, 252] on li "Operating System" at bounding box center [670, 251] width 152 height 13
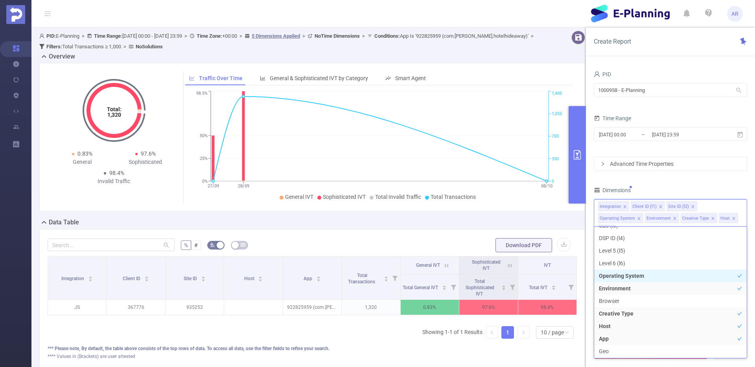
scroll to position [59, 0]
click at [628, 263] on li "Level 6 (l6)" at bounding box center [670, 264] width 152 height 13
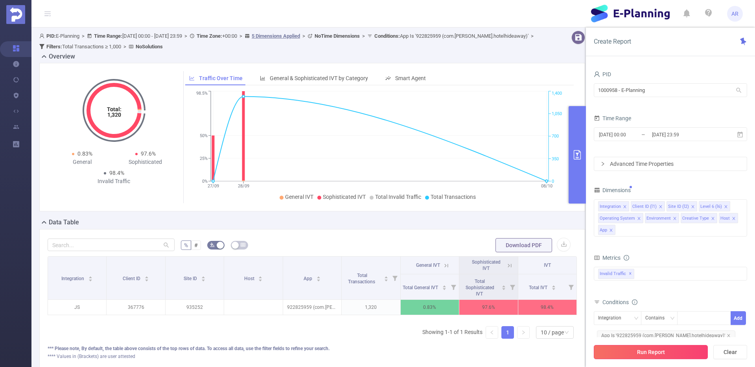
click at [631, 351] on button "Run Report" at bounding box center [650, 352] width 114 height 14
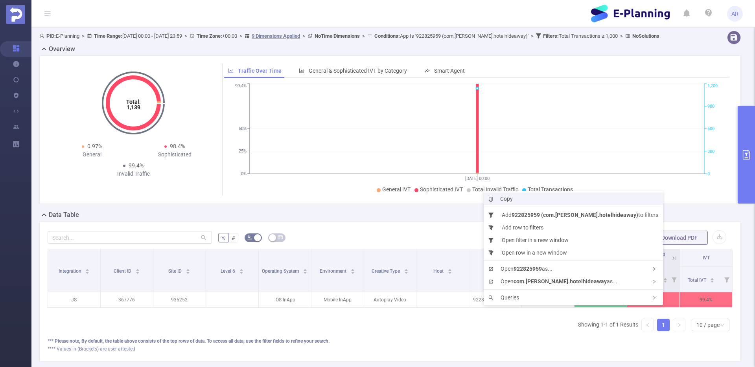
click at [517, 198] on li "Copy" at bounding box center [572, 199] width 179 height 13
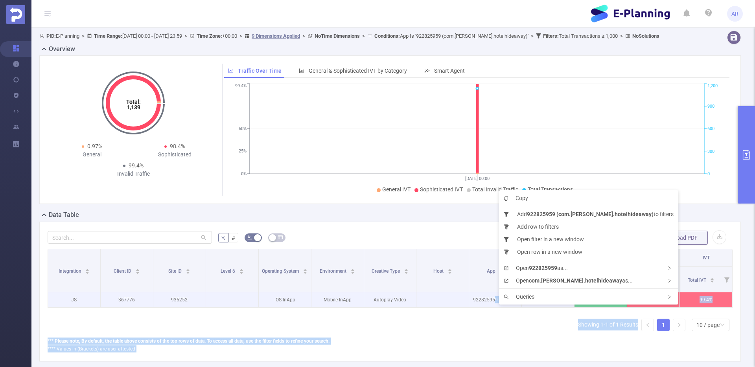
drag, startPoint x: 439, startPoint y: 312, endPoint x: 494, endPoint y: 306, distance: 55.0
click at [494, 306] on body "AR Overview Help Center (New) Usage Notification Blocking Policy Integrations U…" at bounding box center [377, 183] width 755 height 367
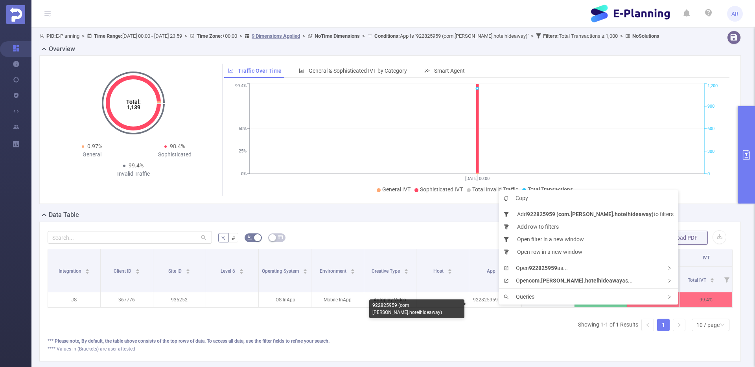
click at [482, 324] on div "Integration Client ID Site ID Level 6 Operating System Environment Creative Typ…" at bounding box center [390, 293] width 685 height 89
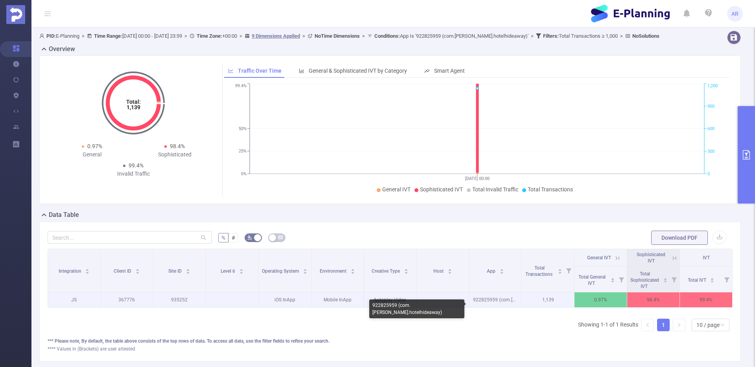
click at [482, 304] on p "922825959 (com.piispanen.hotelhideaway)" at bounding box center [495, 299] width 52 height 15
copy p "922825959 (com.piispanen.hotelhideaway)"
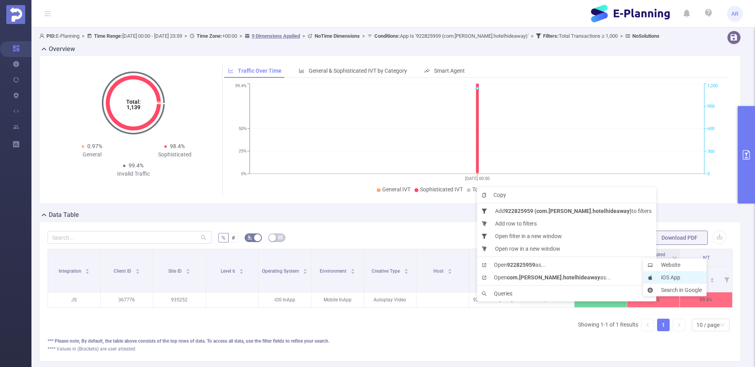
click at [665, 276] on li "iOS App" at bounding box center [675, 277] width 64 height 13
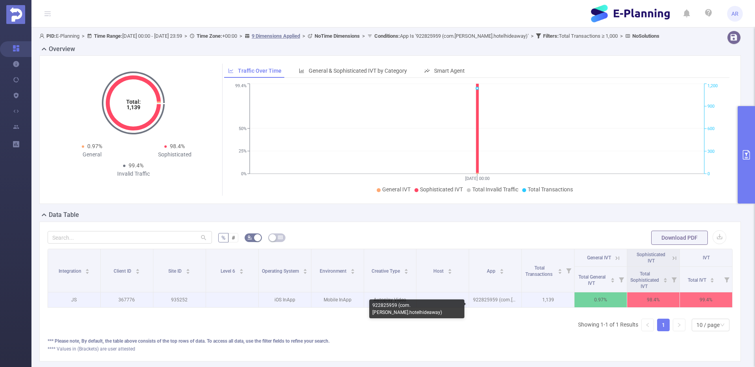
click at [492, 307] on p "922825959 (com.piispanen.hotelhideaway)" at bounding box center [495, 299] width 52 height 15
copy p "922825959 (com.piispanen.hotelhideaway)"
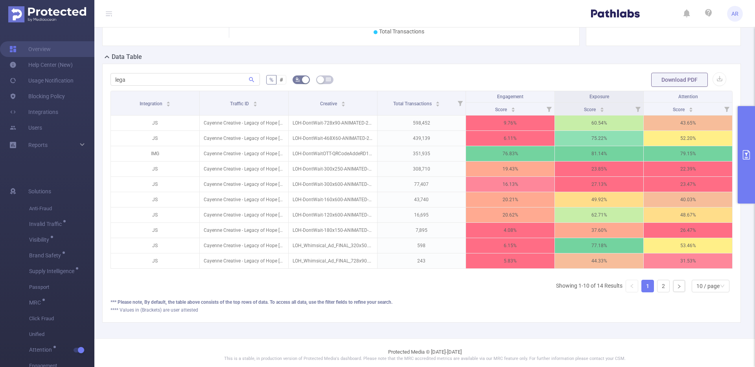
scroll to position [157, 0]
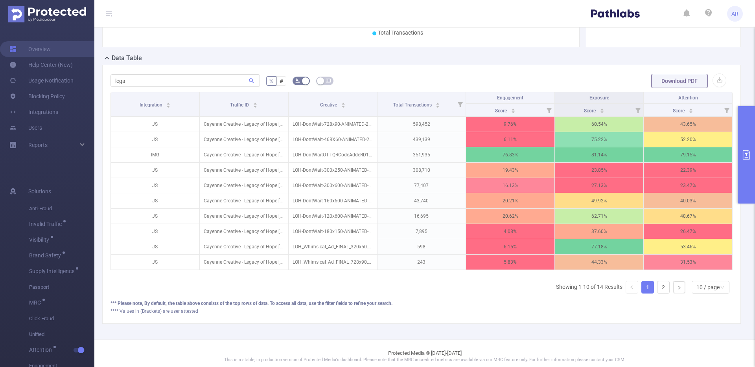
click at [745, 121] on button "primary" at bounding box center [745, 154] width 17 height 97
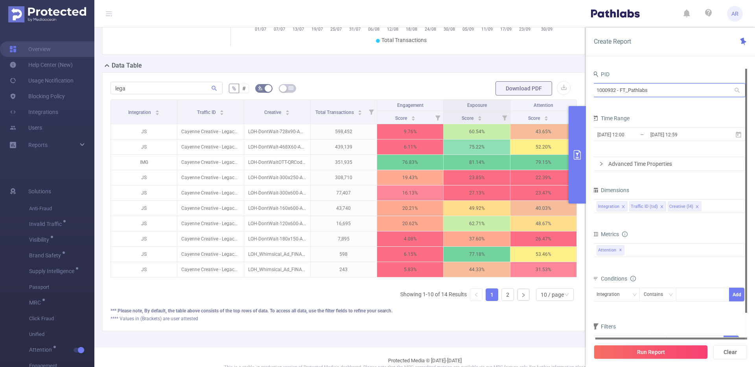
click at [637, 90] on input "1000932 - FT_Pathlabs" at bounding box center [668, 90] width 153 height 14
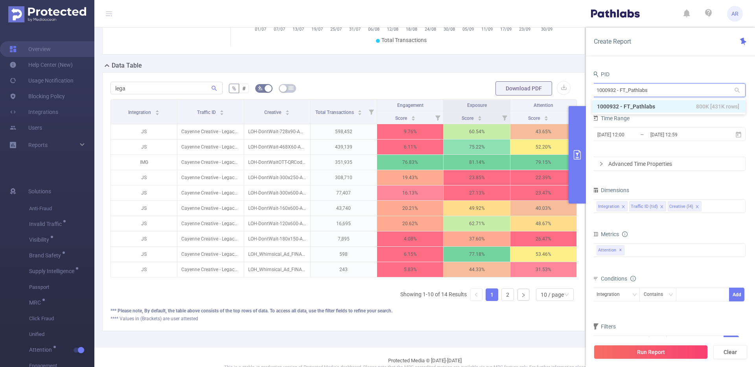
click at [637, 90] on input "1000932 - FT_Pathlabs" at bounding box center [668, 90] width 153 height 14
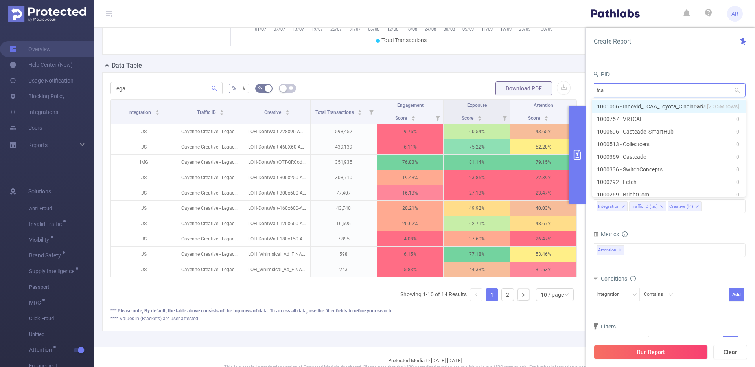
type input "tcaa"
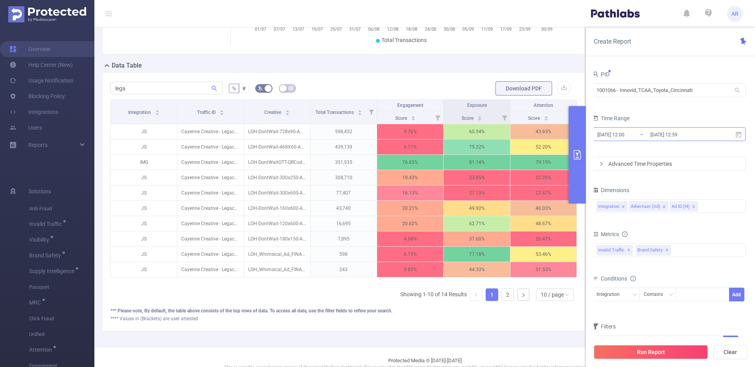
click at [633, 135] on input "[DATE] 12:00" at bounding box center [628, 134] width 64 height 11
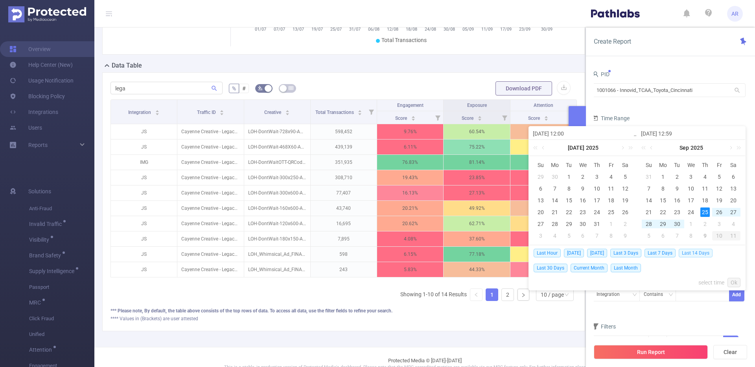
click at [696, 254] on span "Last 14 Days" at bounding box center [695, 253] width 34 height 9
type input "[DATE] 00:00"
type input "[DATE] 23:59"
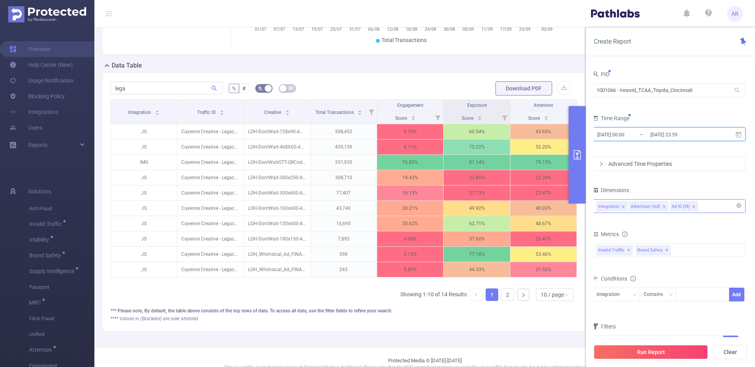
click at [692, 206] on icon "icon: close" at bounding box center [693, 206] width 3 height 3
click at [662, 207] on icon "icon: close" at bounding box center [663, 206] width 3 height 3
click at [661, 207] on div "Integration" at bounding box center [668, 206] width 145 height 13
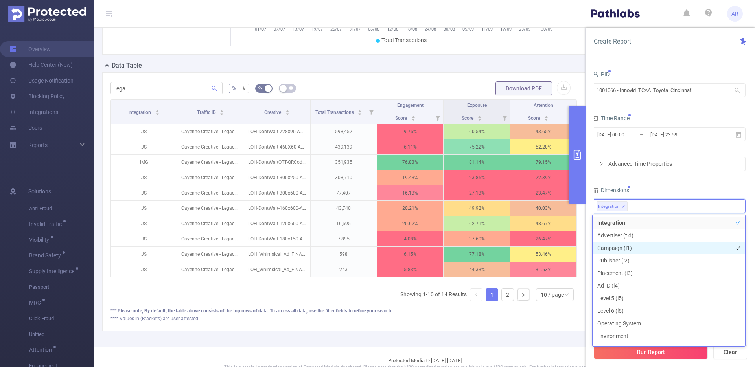
click at [630, 246] on li "Campaign (l1)" at bounding box center [668, 248] width 152 height 13
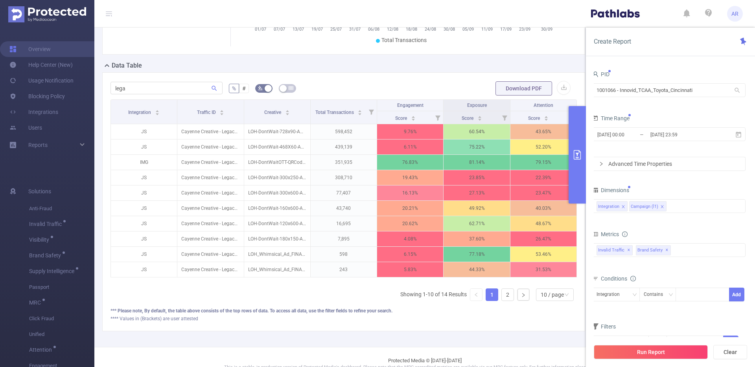
click at [669, 187] on div "Dimensions" at bounding box center [668, 191] width 153 height 13
click at [665, 250] on span "✕" at bounding box center [666, 250] width 3 height 9
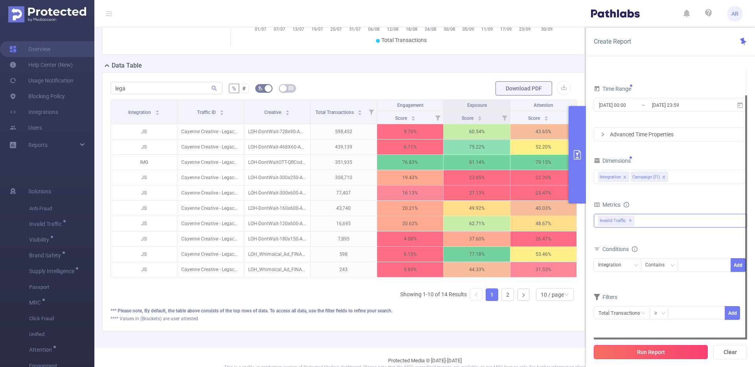
click at [636, 354] on button "Run Report" at bounding box center [650, 352] width 114 height 14
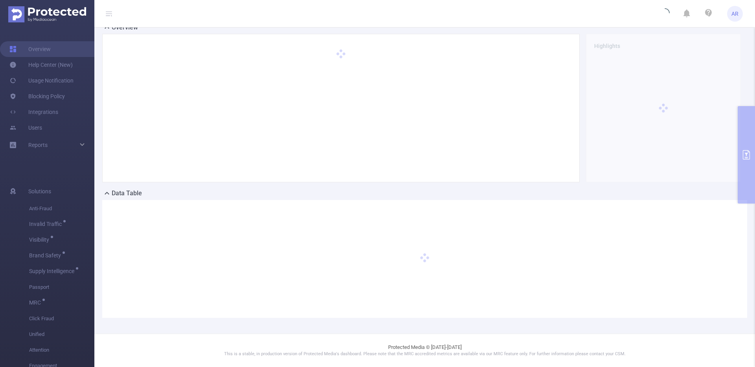
scroll to position [22, 0]
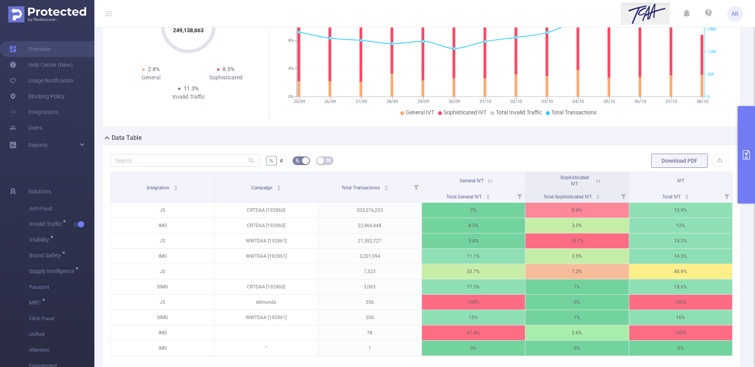
scroll to position [78, 0]
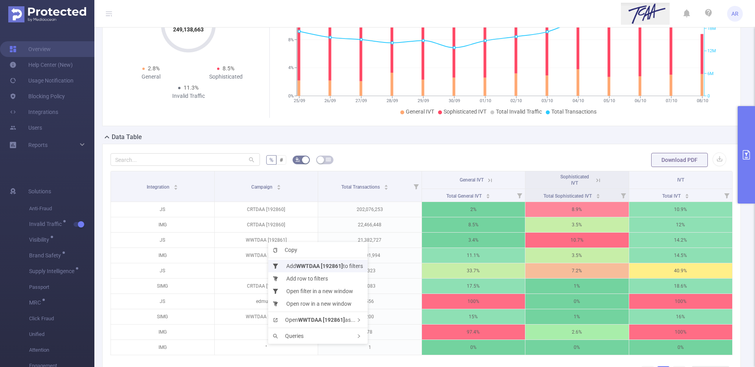
click at [301, 265] on b "WWTDAA [192861]" at bounding box center [319, 266] width 47 height 6
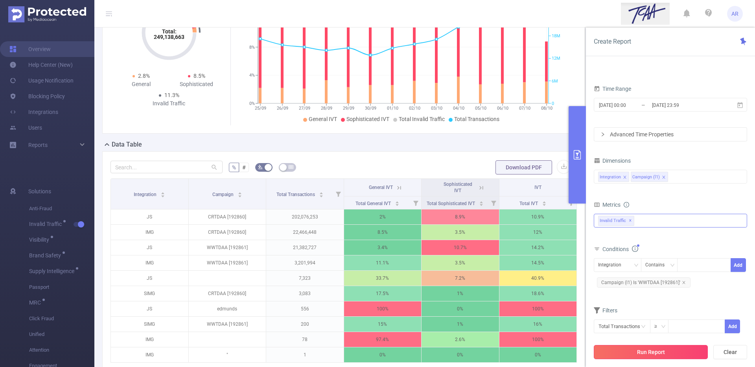
click at [606, 352] on button "Run Report" at bounding box center [650, 352] width 114 height 14
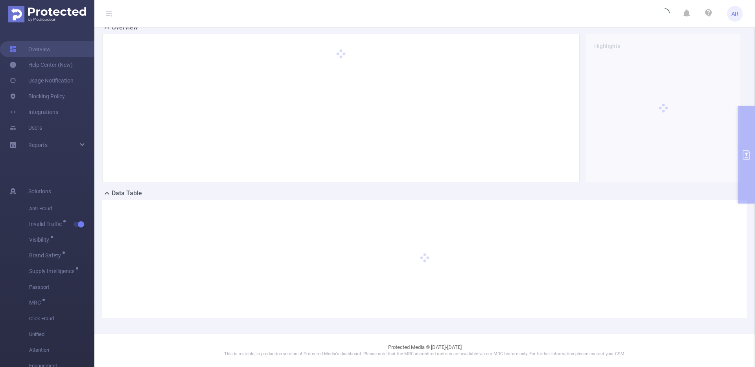
scroll to position [29, 0]
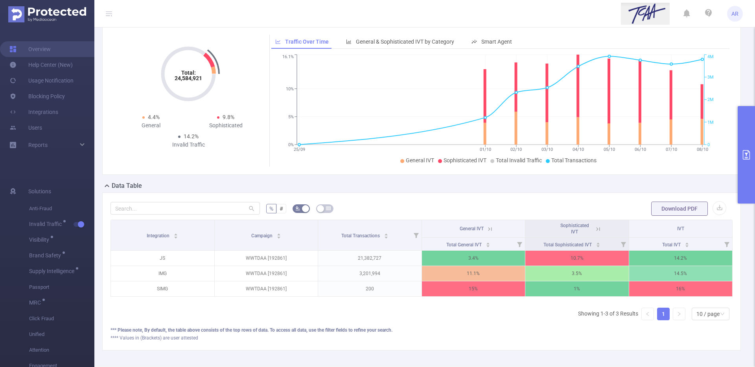
click at [744, 187] on button "primary" at bounding box center [745, 154] width 17 height 97
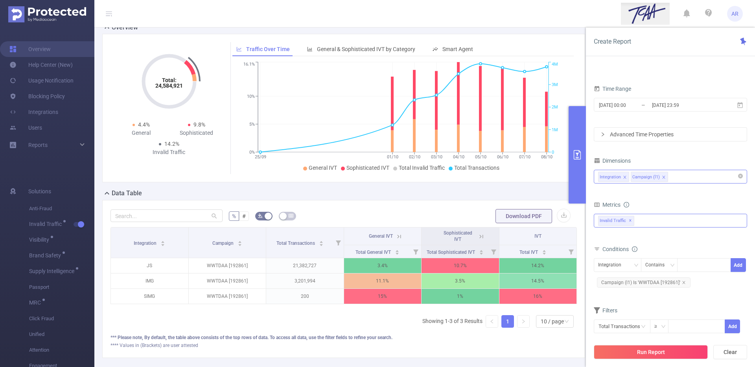
click at [687, 181] on div "Integration Campaign (l1)" at bounding box center [670, 176] width 145 height 13
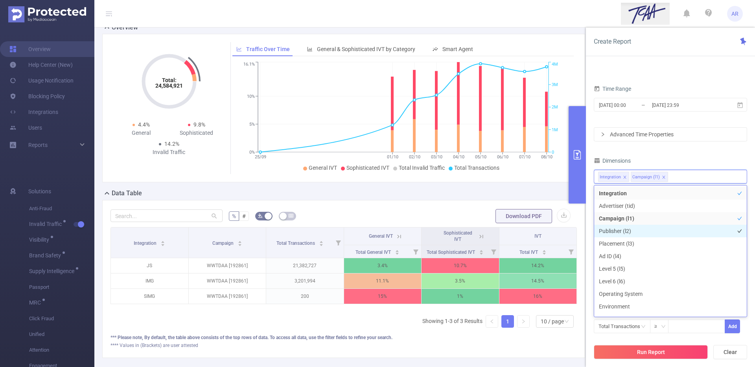
click at [621, 233] on li "Publisher (l2)" at bounding box center [670, 231] width 152 height 13
click at [610, 353] on button "Run Report" at bounding box center [650, 352] width 114 height 14
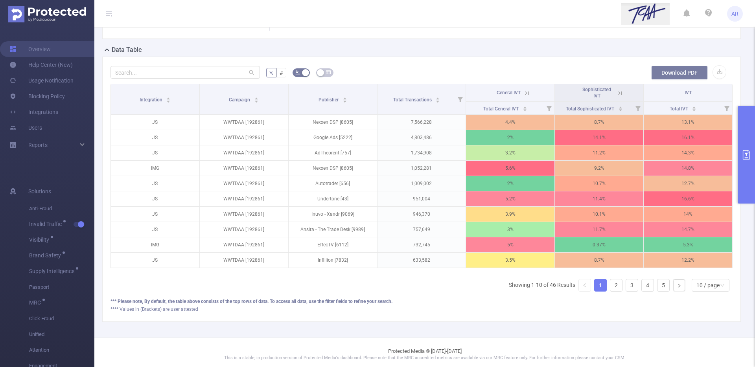
scroll to position [169, 0]
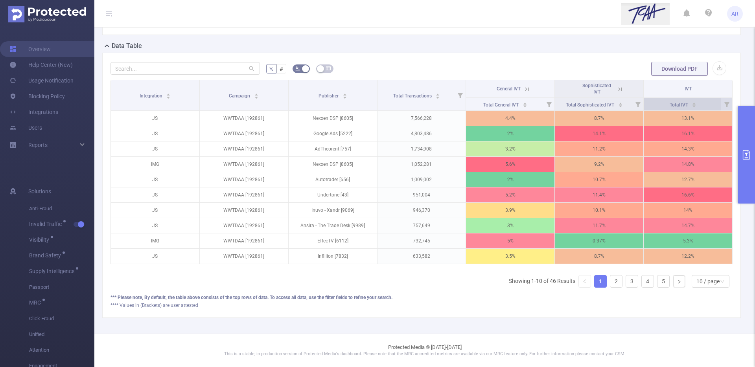
click at [696, 108] on div "Total IVT" at bounding box center [682, 104] width 27 height 8
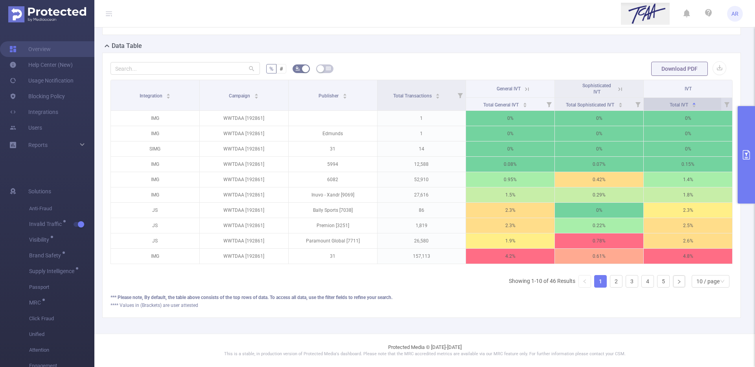
click at [696, 108] on div "Total IVT" at bounding box center [682, 104] width 27 height 8
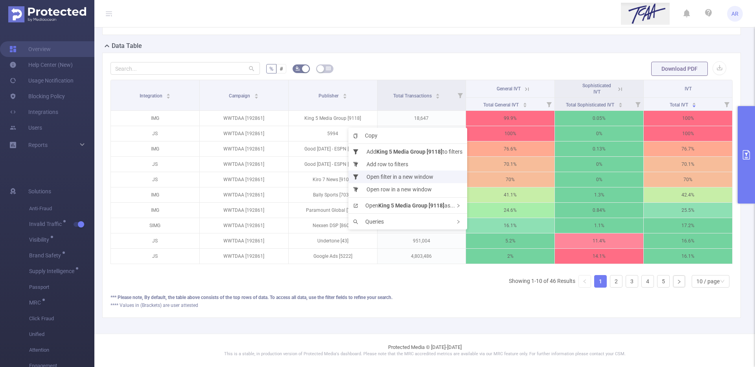
click at [406, 176] on li "Open filter in a new window" at bounding box center [407, 177] width 119 height 13
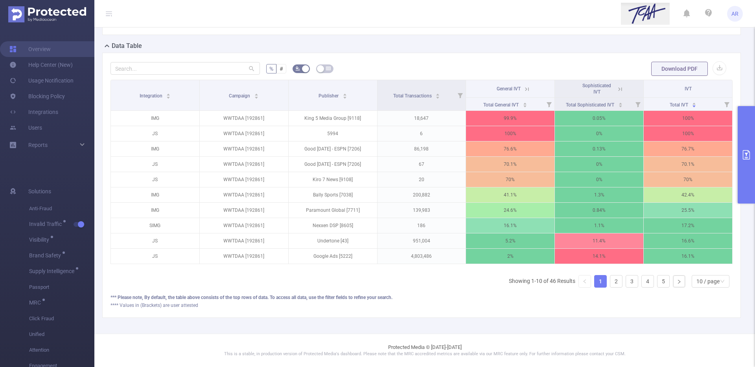
click at [420, 286] on div "Integration Campaign Publisher Total Transactions General IVT Sophisticated IVT…" at bounding box center [421, 187] width 622 height 214
click at [740, 159] on button "primary" at bounding box center [745, 154] width 17 height 97
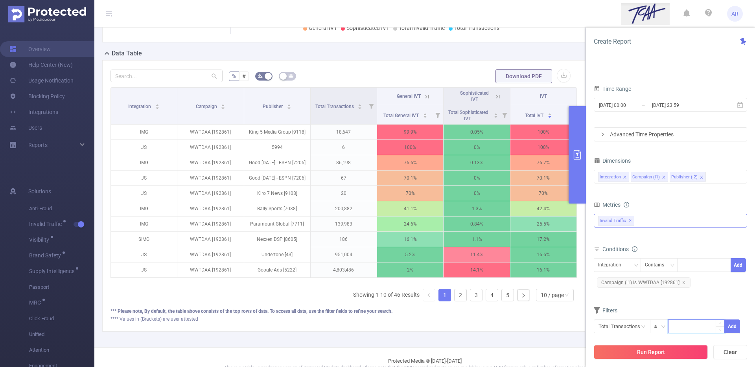
click at [694, 325] on input at bounding box center [696, 326] width 56 height 12
type input "1"
type input "2,000"
click at [731, 332] on button "Add" at bounding box center [731, 327] width 15 height 14
click at [691, 349] on button "Run Report" at bounding box center [650, 352] width 114 height 14
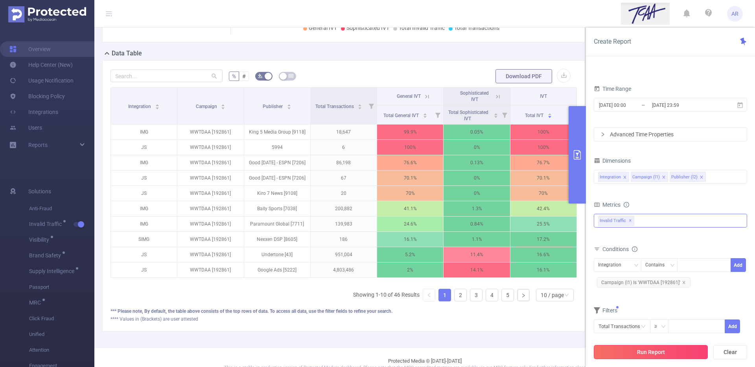
scroll to position [29, 0]
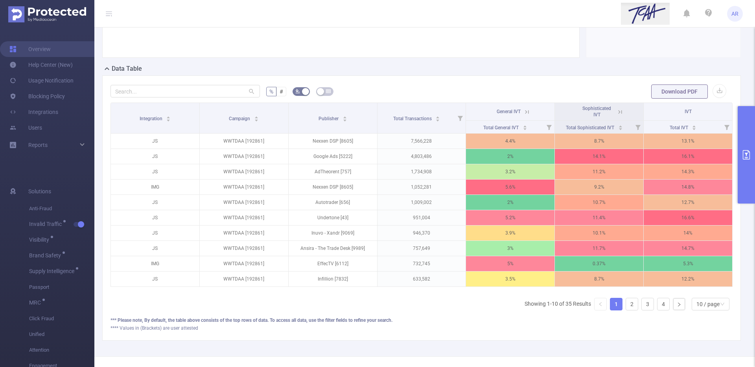
scroll to position [176, 0]
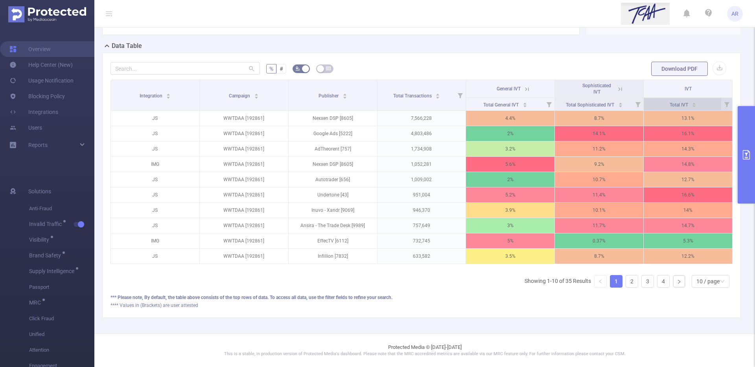
click at [696, 106] on div "Total IVT" at bounding box center [682, 104] width 27 height 8
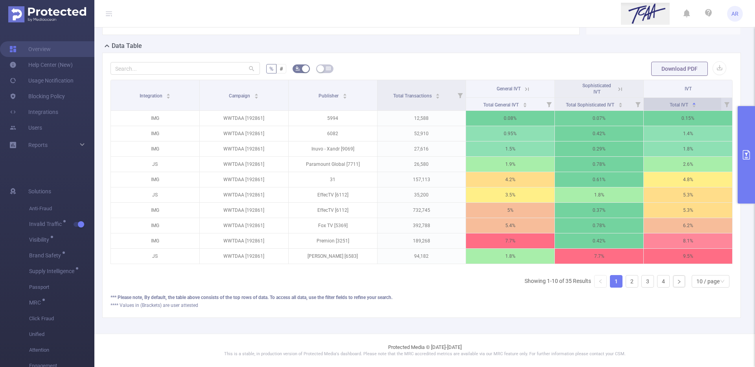
click at [696, 106] on div "Total IVT" at bounding box center [682, 104] width 27 height 8
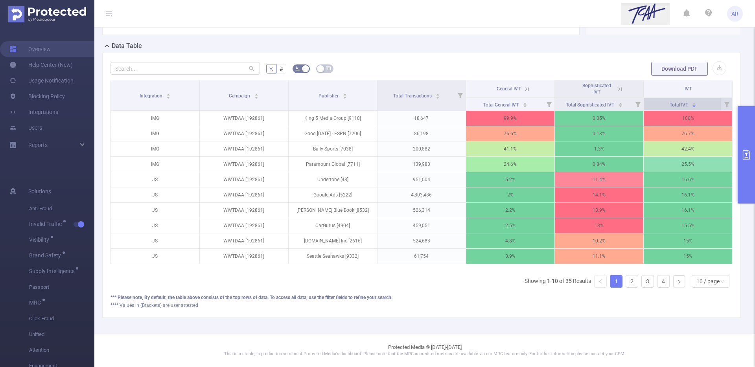
click at [696, 106] on div "Total IVT" at bounding box center [682, 104] width 27 height 8
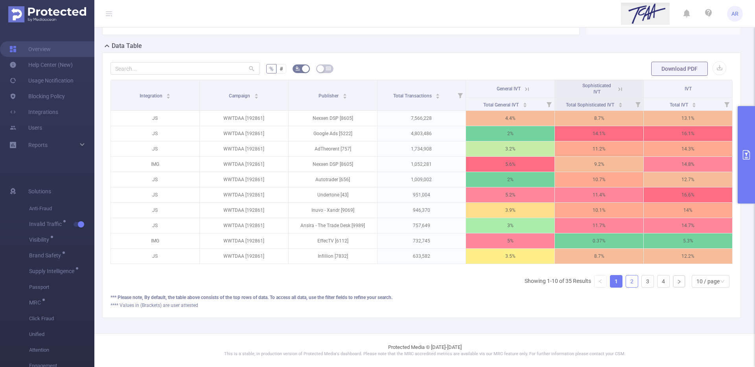
click at [635, 281] on link "2" at bounding box center [632, 282] width 12 height 12
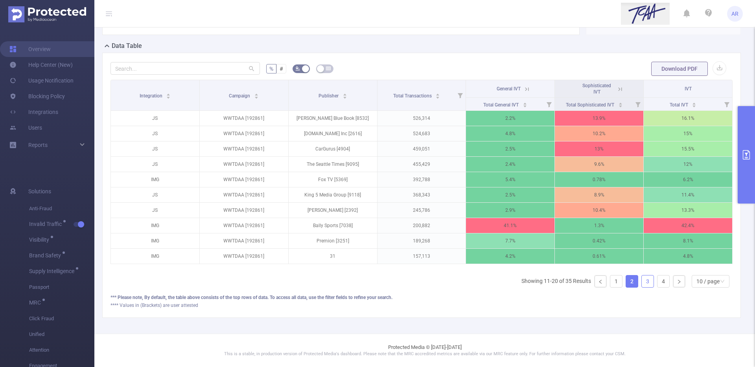
click at [647, 280] on link "3" at bounding box center [647, 282] width 12 height 12
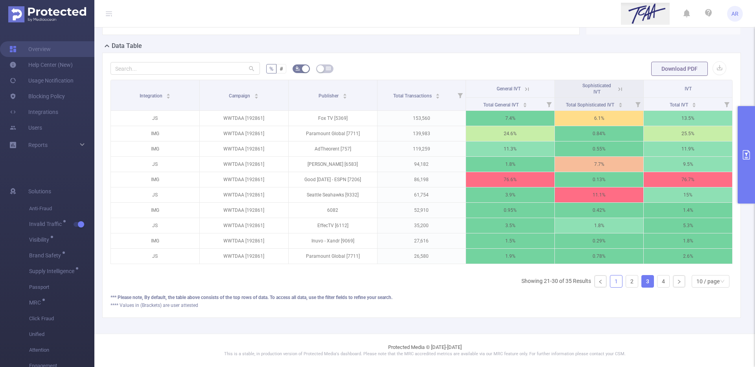
click at [615, 283] on link "1" at bounding box center [616, 282] width 12 height 12
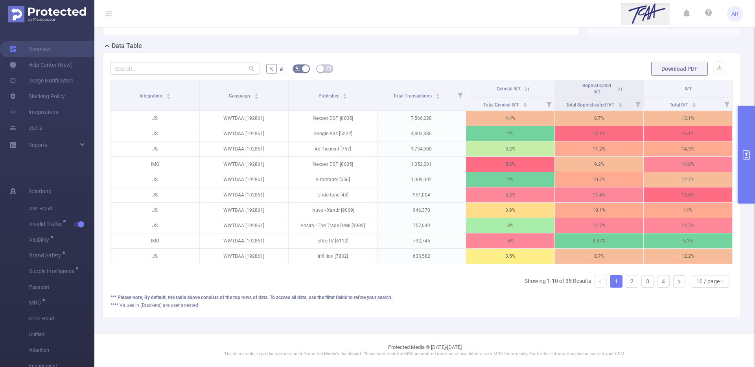
click at [742, 186] on button "primary" at bounding box center [745, 154] width 17 height 97
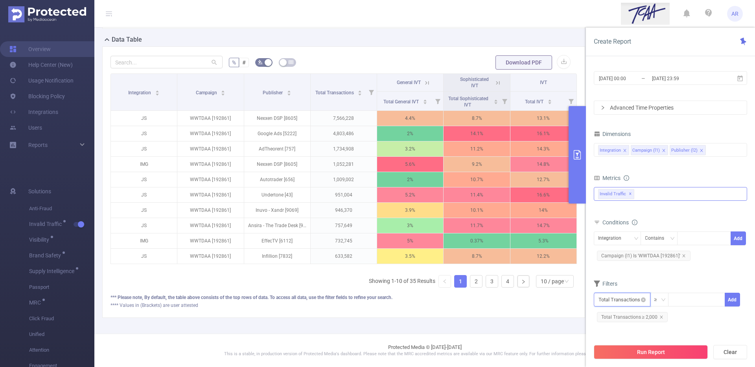
click at [628, 301] on input "text" at bounding box center [621, 300] width 57 height 14
click at [622, 239] on li "Invalid Traffic" at bounding box center [621, 241] width 57 height 13
click at [661, 256] on li "IVT" at bounding box center [676, 253] width 57 height 13
click at [720, 230] on li "Total IVT" at bounding box center [727, 228] width 43 height 13
drag, startPoint x: 598, startPoint y: 321, endPoint x: 608, endPoint y: 326, distance: 11.1
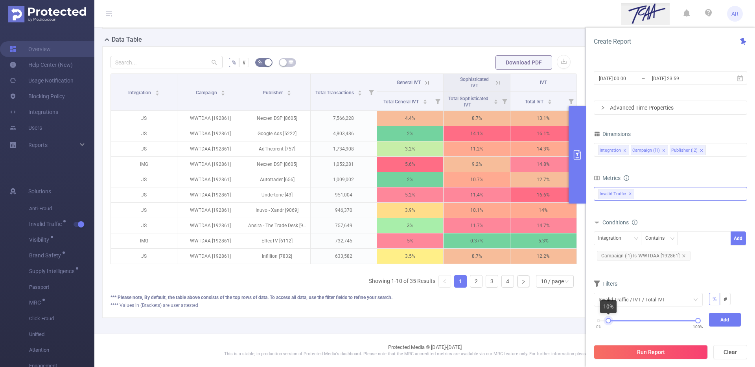
click at [608, 326] on div "0% 100%" at bounding box center [647, 323] width 115 height 21
click at [717, 318] on button "Add" at bounding box center [725, 320] width 32 height 14
click at [664, 358] on button "Run Report" at bounding box center [650, 352] width 114 height 14
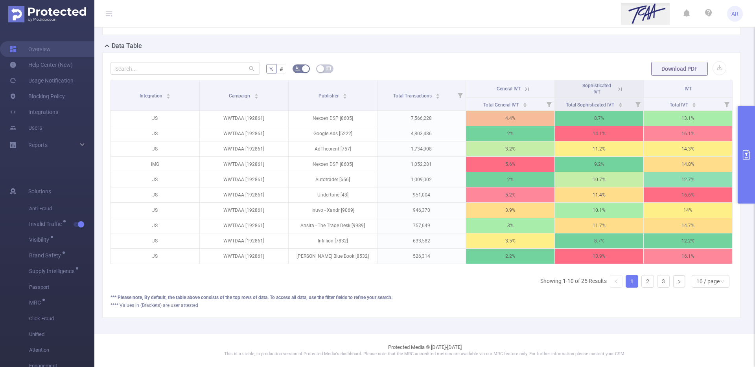
scroll to position [175, 0]
click at [747, 136] on button "primary" at bounding box center [745, 154] width 17 height 97
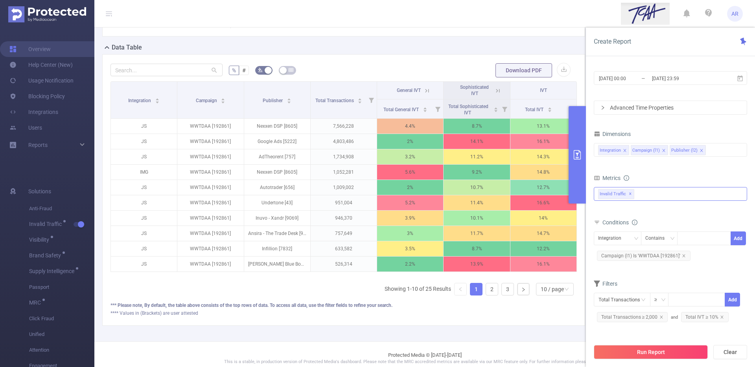
click at [550, 322] on div "% # Download PDF Integration Campaign Publisher Total Transactions General IVT …" at bounding box center [343, 190] width 483 height 272
click at [575, 158] on icon "primary" at bounding box center [576, 154] width 9 height 9
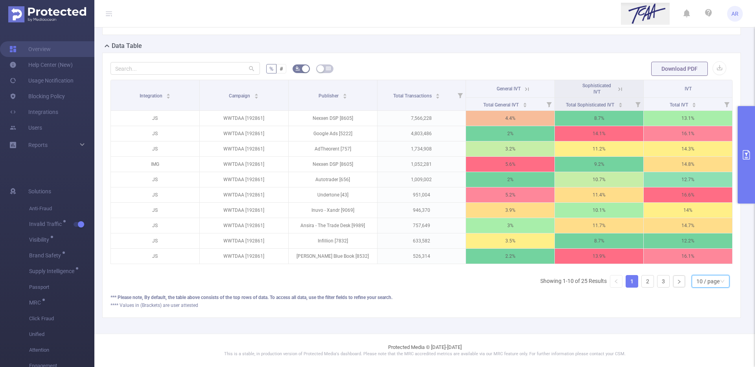
click at [707, 284] on div "10 / page" at bounding box center [707, 282] width 23 height 12
click at [703, 245] on li "30 / page" at bounding box center [710, 242] width 38 height 13
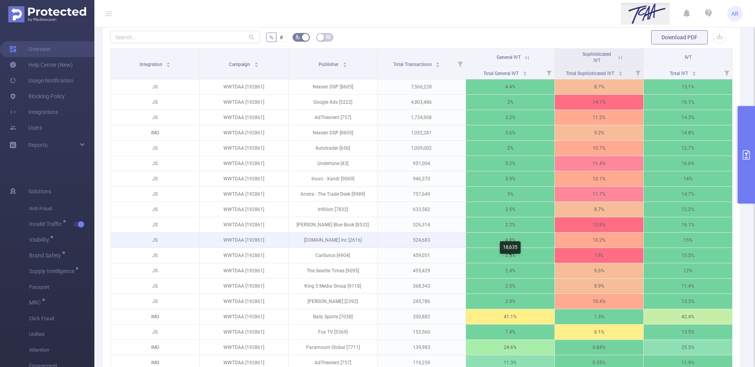
scroll to position [197, 0]
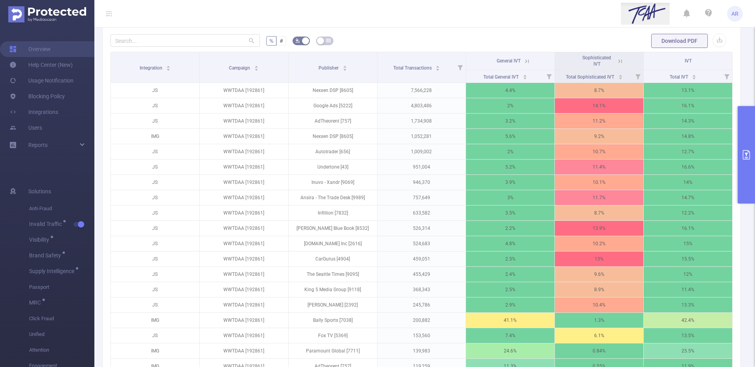
click at [525, 70] on th "General IVT" at bounding box center [510, 61] width 89 height 18
click at [526, 65] on icon at bounding box center [526, 61] width 7 height 7
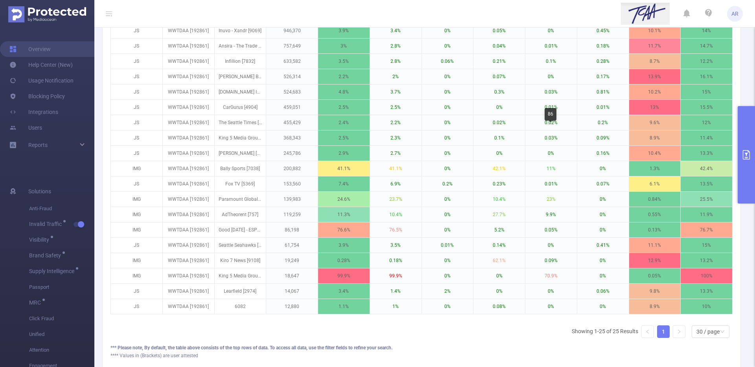
scroll to position [369, 0]
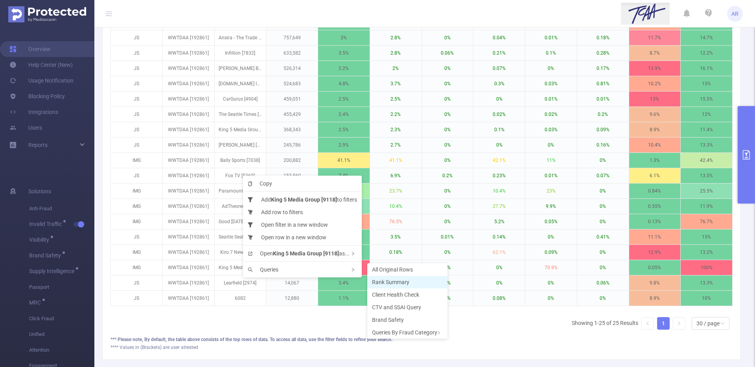
click at [393, 283] on span "Rank Summary" at bounding box center [390, 282] width 37 height 6
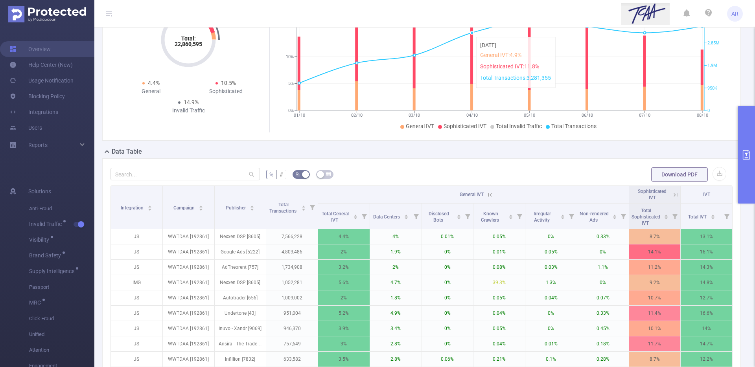
scroll to position [64, 0]
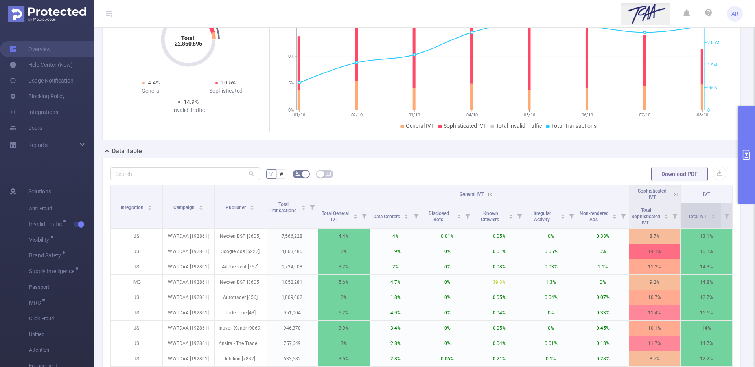
click at [714, 220] on icon "icon: caret-down" at bounding box center [712, 218] width 4 height 4
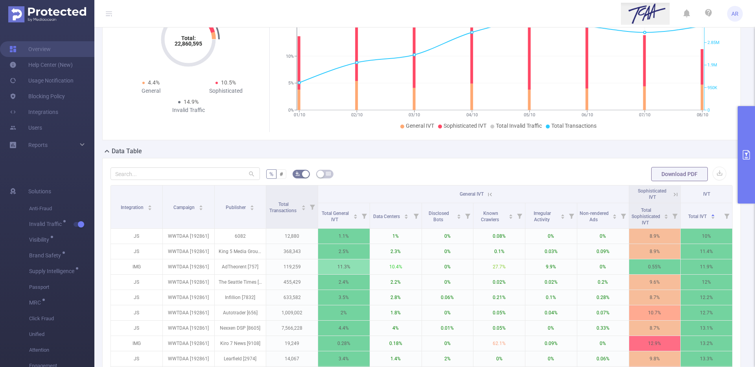
click at [490, 198] on icon at bounding box center [489, 194] width 7 height 7
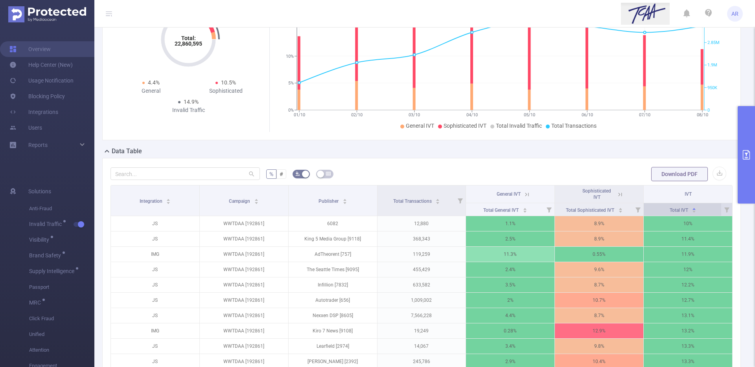
click at [694, 214] on icon "icon: caret-down" at bounding box center [694, 211] width 4 height 4
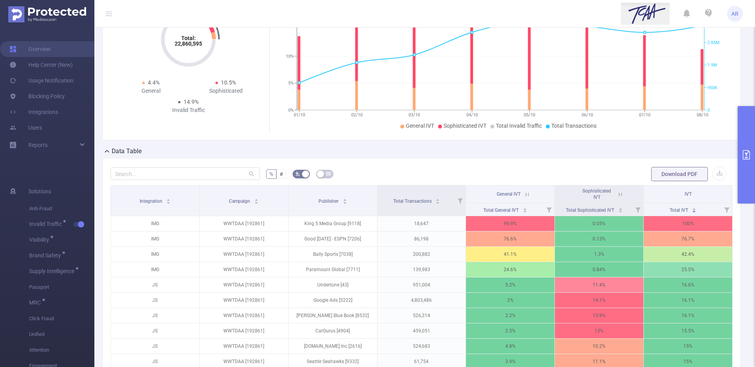
click at [527, 198] on icon at bounding box center [526, 194] width 7 height 7
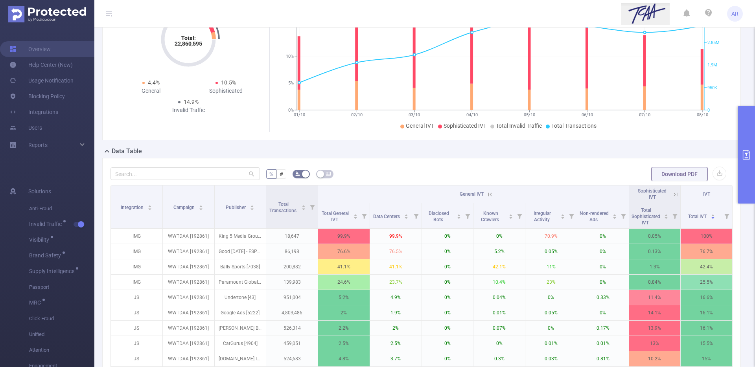
click at [491, 198] on icon at bounding box center [489, 194] width 7 height 7
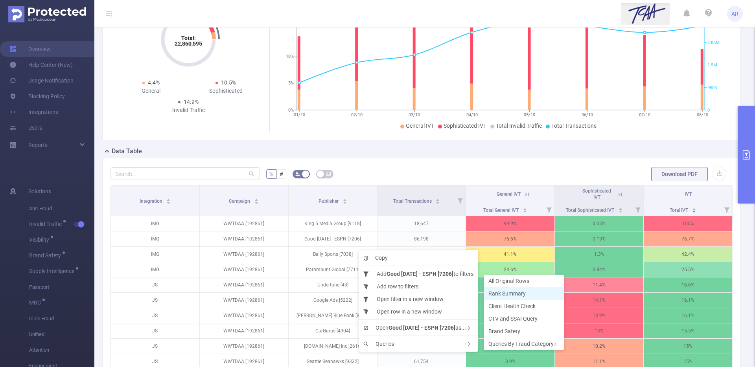
click at [505, 295] on span "Rank Summary" at bounding box center [506, 293] width 37 height 6
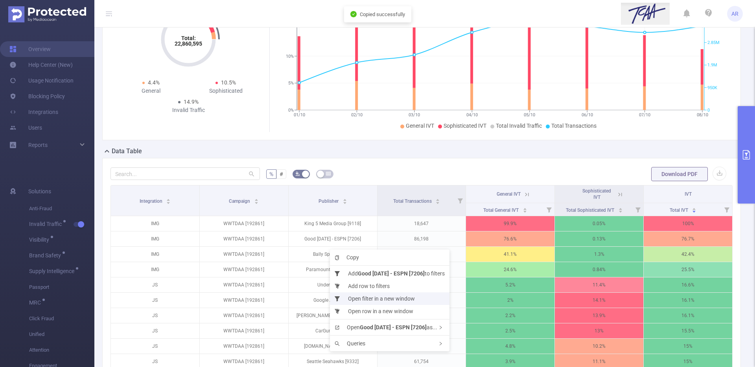
click at [388, 299] on li "Open filter in a new window" at bounding box center [389, 298] width 119 height 13
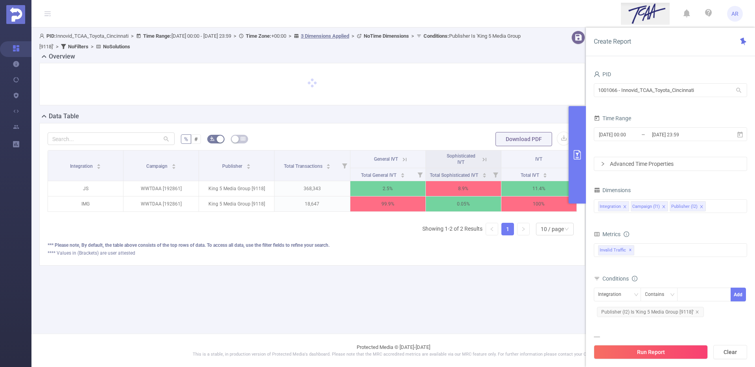
click at [403, 160] on icon at bounding box center [404, 160] width 4 height 4
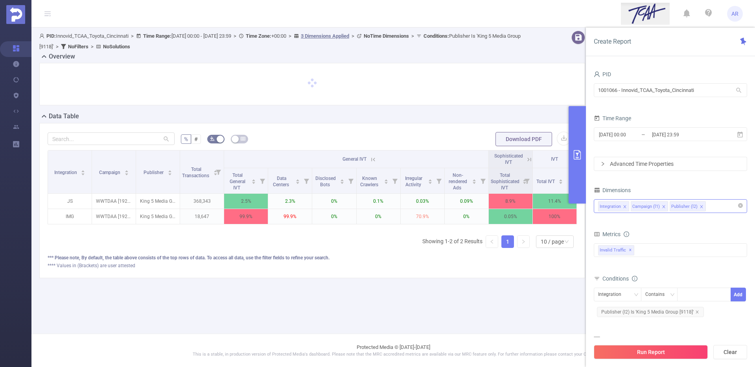
click at [710, 208] on div "Integration Campaign (l1) Publisher (l2)" at bounding box center [670, 206] width 145 height 13
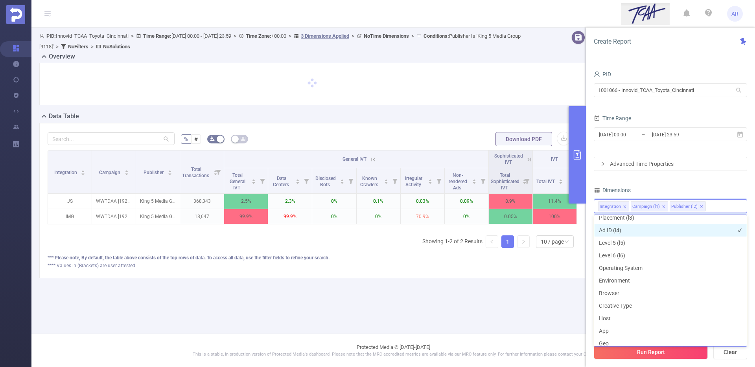
scroll to position [56, 0]
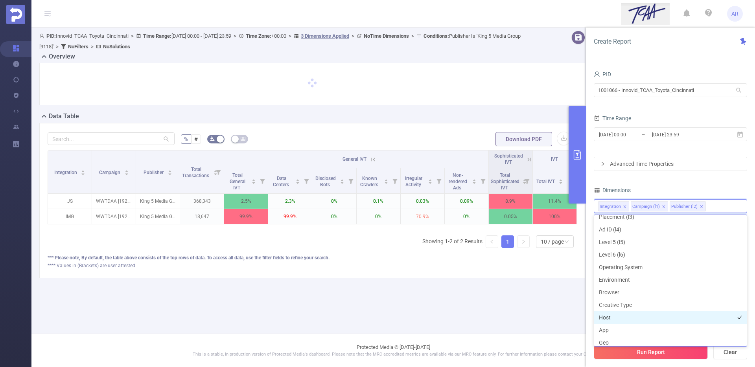
click at [615, 316] on li "Host" at bounding box center [670, 317] width 152 height 13
click at [611, 329] on li "App" at bounding box center [670, 330] width 152 height 13
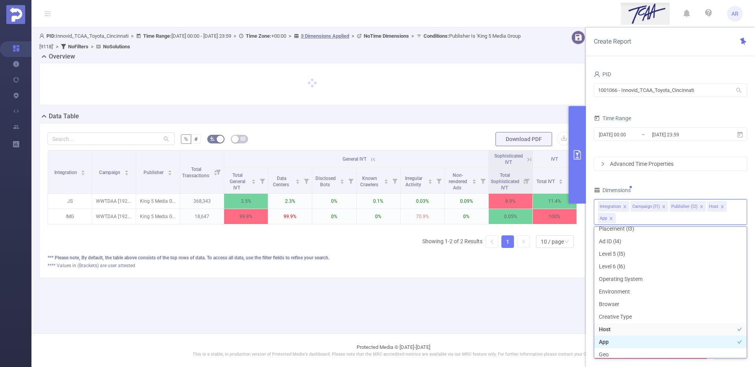
scroll to position [59, 0]
click at [561, 298] on main "PID: Innovid_TCAA_Toyota_Cincinnati > Time Range: 2025-09-25 00:00 - 2025-10-08…" at bounding box center [392, 167] width 723 height 334
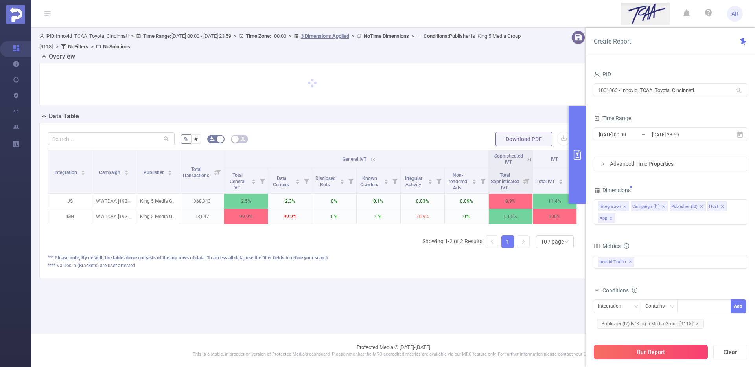
click at [617, 352] on button "Run Report" at bounding box center [650, 352] width 114 height 14
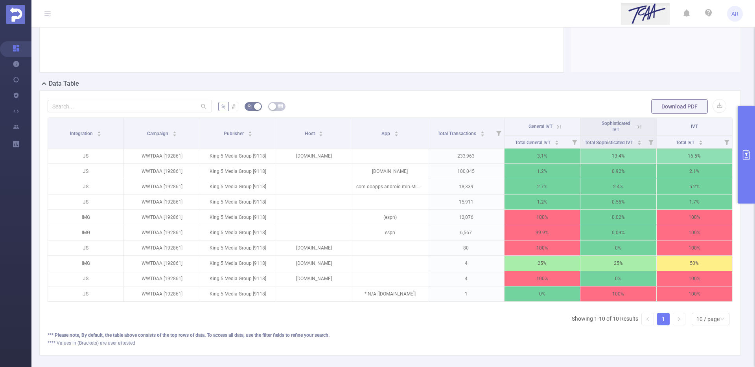
scroll to position [134, 0]
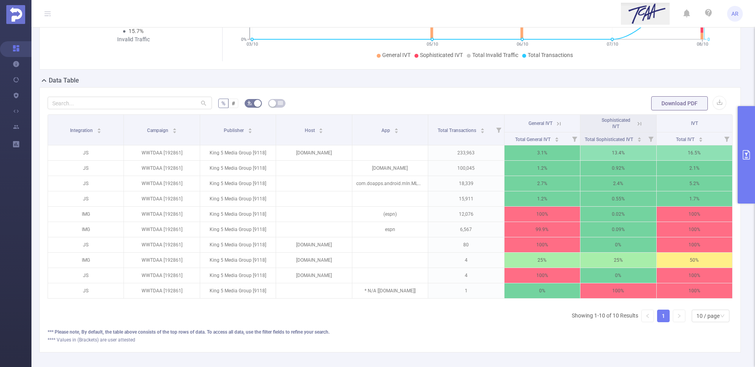
click at [560, 125] on icon at bounding box center [558, 123] width 7 height 7
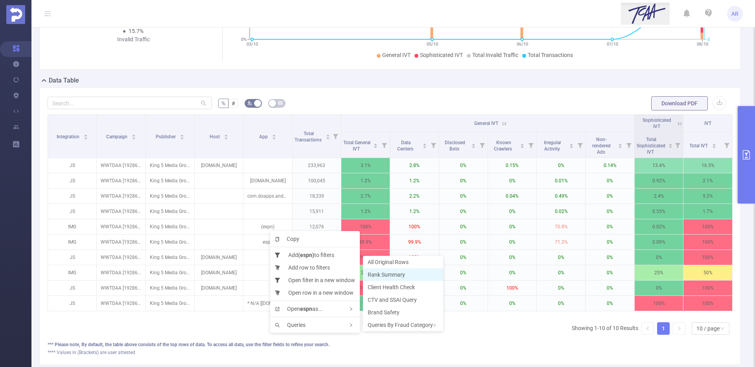
click at [400, 272] on span "Rank Summary" at bounding box center [385, 275] width 37 height 6
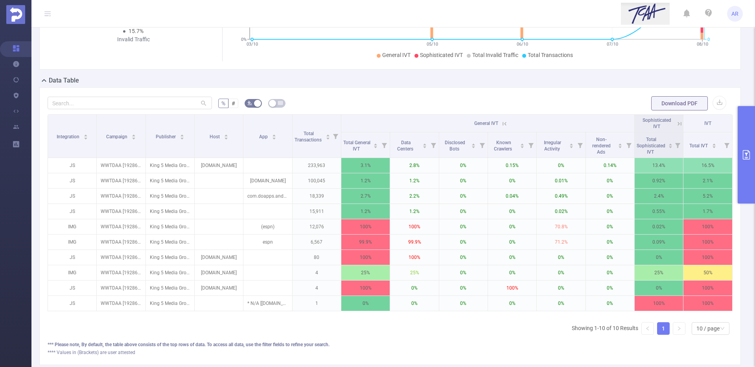
click at [746, 129] on button "primary" at bounding box center [745, 154] width 17 height 97
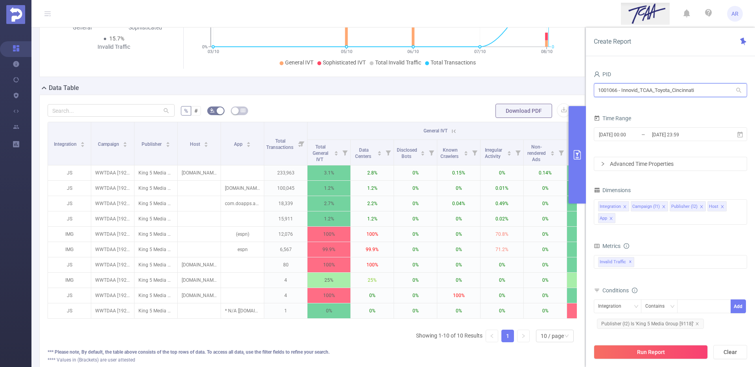
drag, startPoint x: 653, startPoint y: 90, endPoint x: 577, endPoint y: 90, distance: 75.9
click at [577, 90] on section "PID: Innovid_TCAA_Toyota_Cincinnati > Time Range: 2025-09-25 00:00 - 2025-10-08…" at bounding box center [392, 140] width 723 height 495
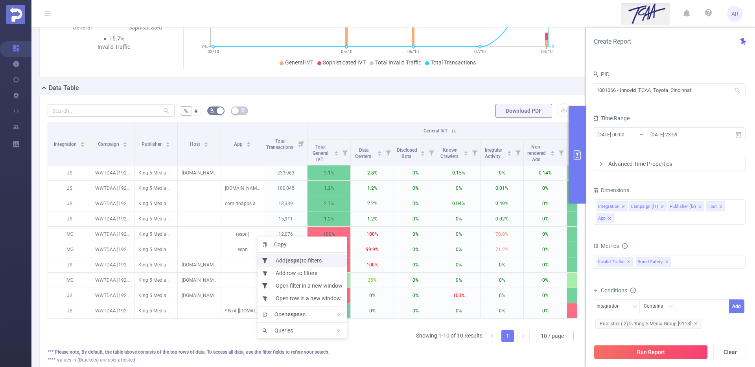
click at [293, 261] on b "(espn)" at bounding box center [293, 260] width 16 height 6
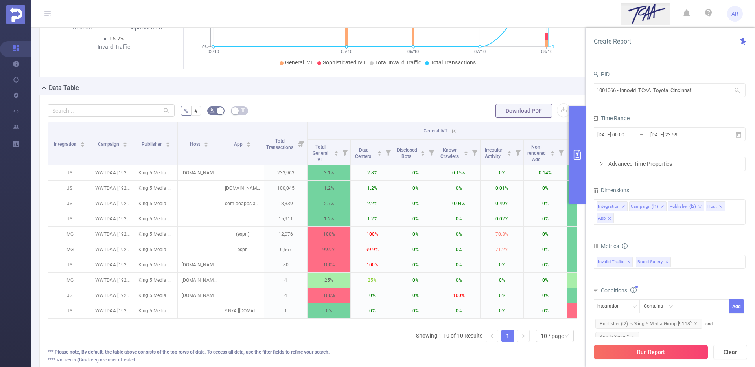
click at [608, 352] on button "Run Report" at bounding box center [650, 352] width 114 height 14
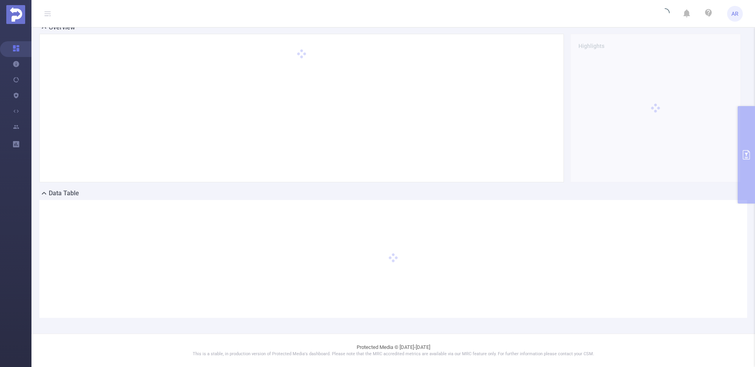
scroll to position [22, 0]
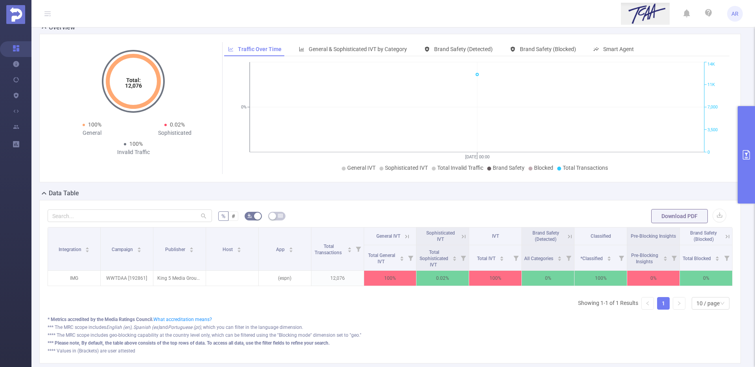
click at [743, 171] on button "primary" at bounding box center [745, 154] width 17 height 97
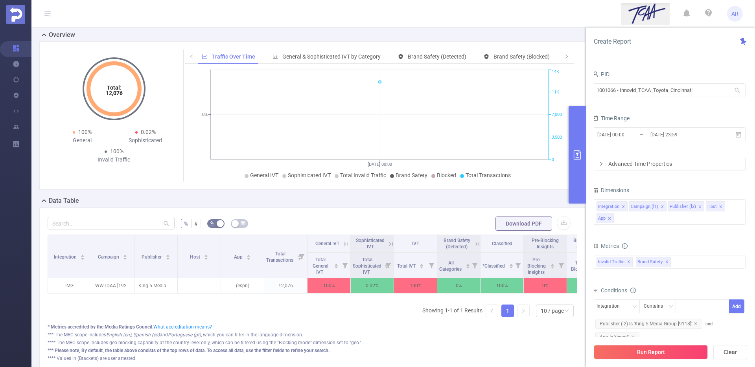
click at [578, 154] on icon "primary" at bounding box center [576, 154] width 9 height 9
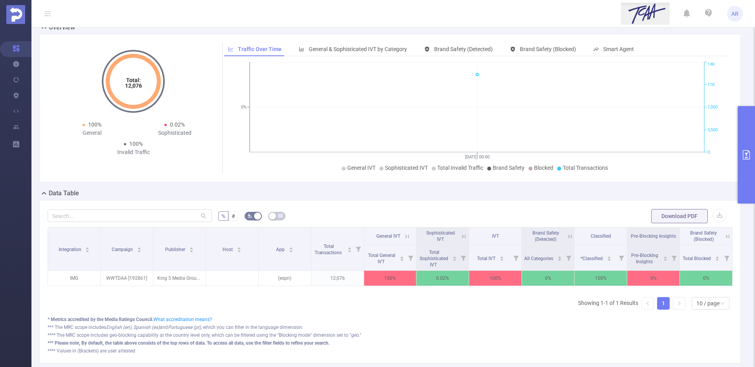
click at [743, 168] on button "primary" at bounding box center [745, 154] width 17 height 97
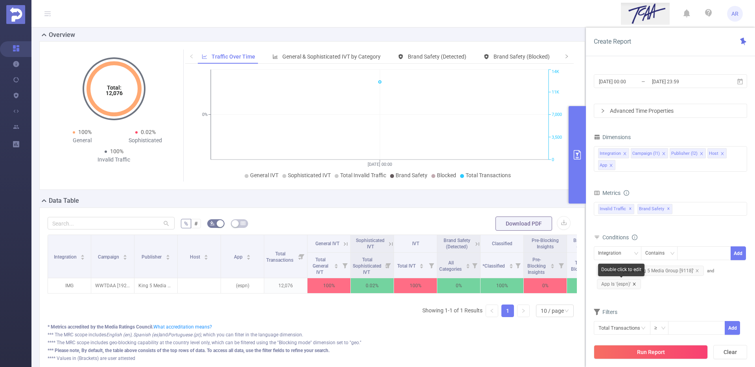
click at [635, 283] on icon "icon: close" at bounding box center [634, 284] width 4 height 4
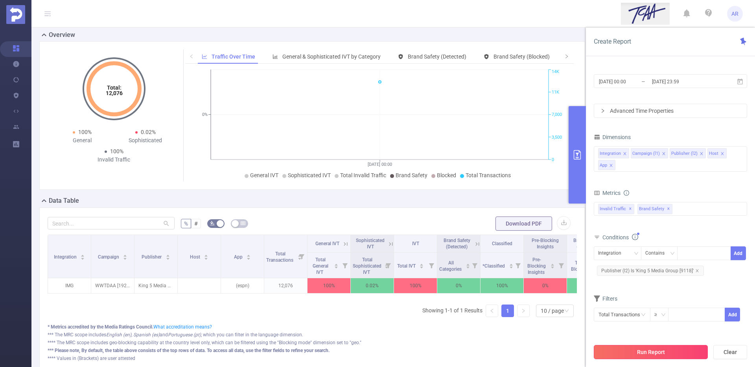
click at [623, 354] on button "Run Report" at bounding box center [650, 352] width 114 height 14
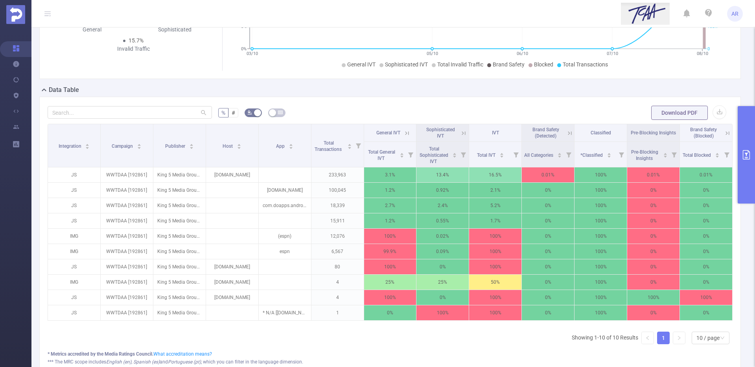
scroll to position [127, 0]
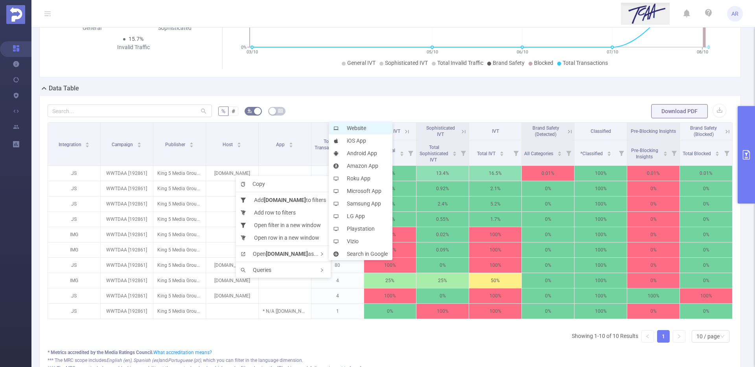
click at [355, 129] on li "Website" at bounding box center [361, 128] width 64 height 13
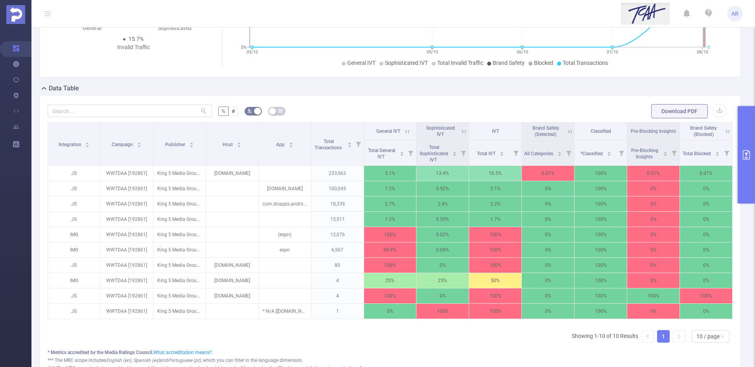
click at [462, 131] on icon at bounding box center [463, 131] width 7 height 7
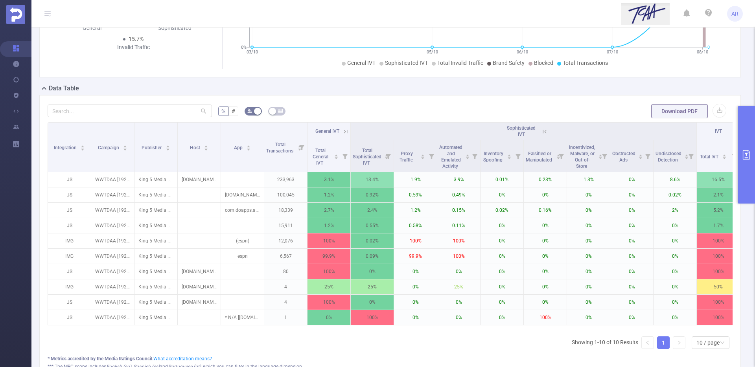
click at [544, 132] on icon at bounding box center [544, 131] width 7 height 7
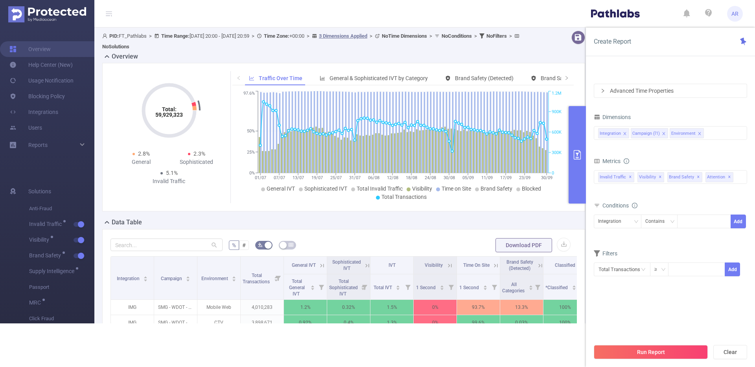
scroll to position [73, 0]
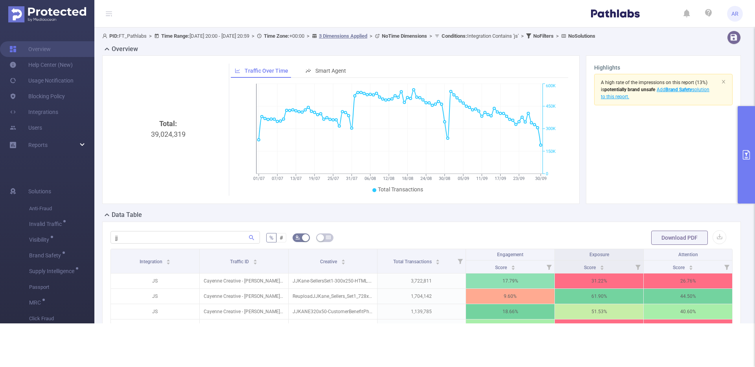
scroll to position [197, 0]
